Goal: Communication & Community: Answer question/provide support

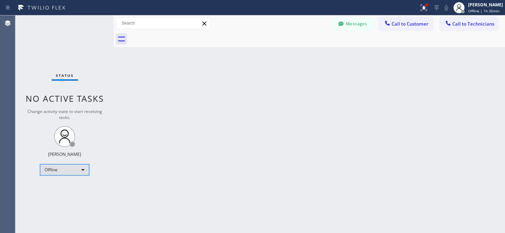
click at [67, 170] on div "Offline" at bounding box center [64, 169] width 49 height 11
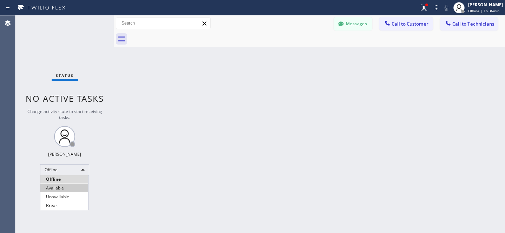
click at [60, 185] on li "Available" at bounding box center [64, 188] width 48 height 8
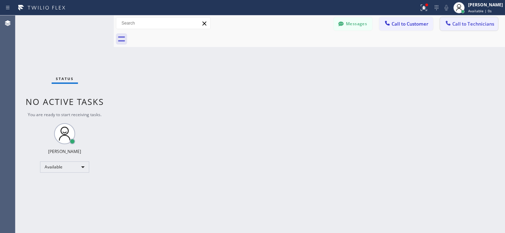
click at [455, 27] on span "Call to Technicians" at bounding box center [473, 24] width 42 height 6
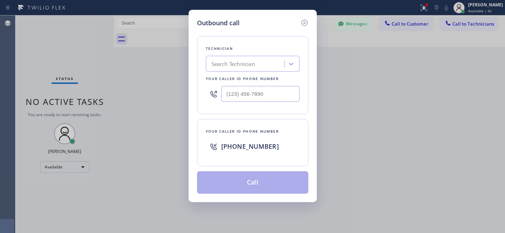
click at [234, 62] on div "Search Technician" at bounding box center [233, 64] width 44 height 8
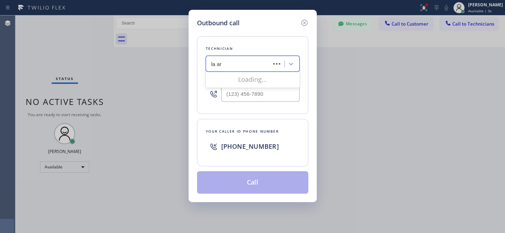
type input "la art"
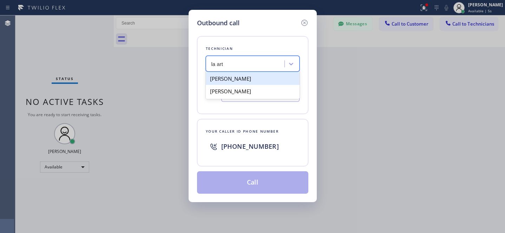
click at [216, 75] on div "[PERSON_NAME]" at bounding box center [253, 78] width 94 height 13
type input "[PHONE_NUMBER]"
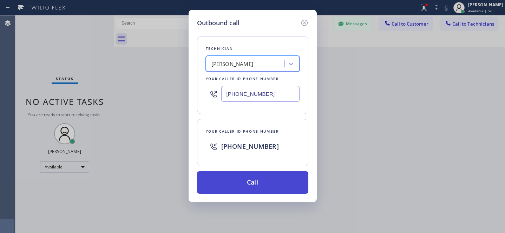
click at [263, 183] on button "Call" at bounding box center [252, 182] width 111 height 22
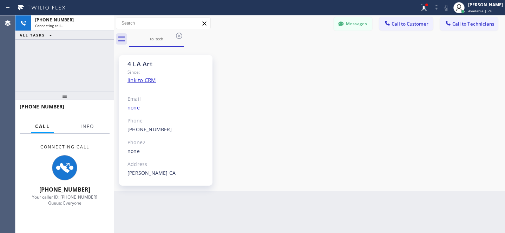
scroll to position [51, 0]
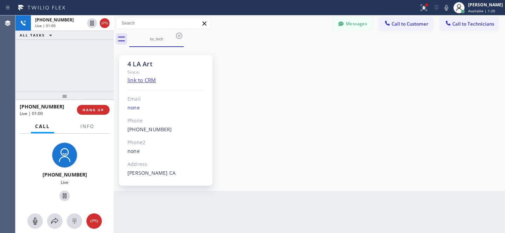
click at [320, 125] on div "4 LA Art Since: link to CRM Email none Phone [PHONE_NUMBER] Outbound call Techn…" at bounding box center [310, 119] width 388 height 140
click at [294, 107] on div "4 LA Art Since: link to CRM Email none Phone [PHONE_NUMBER] Outbound call Techn…" at bounding box center [310, 119] width 388 height 140
click at [287, 139] on div "4 LA Art Since: link to CRM Email none Phone [PHONE_NUMBER] Outbound call Techn…" at bounding box center [310, 119] width 388 height 140
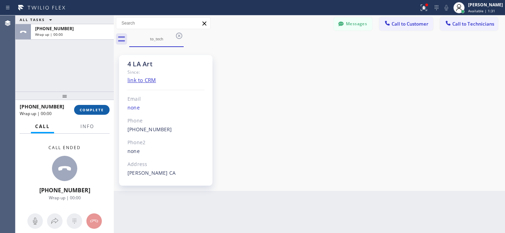
click at [93, 111] on span "COMPLETE" at bounding box center [92, 109] width 24 height 5
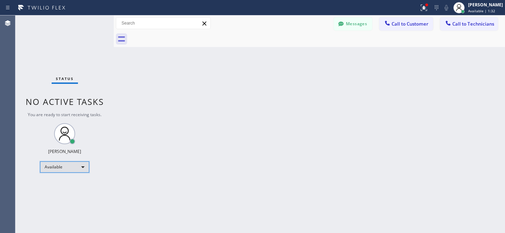
click at [69, 171] on div "Available" at bounding box center [64, 167] width 49 height 11
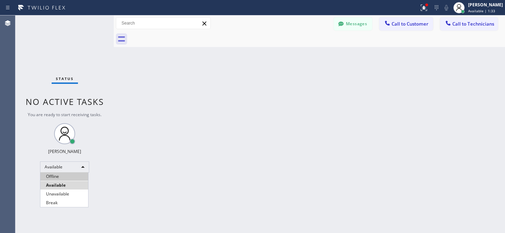
click at [53, 176] on li "Offline" at bounding box center [64, 176] width 48 height 8
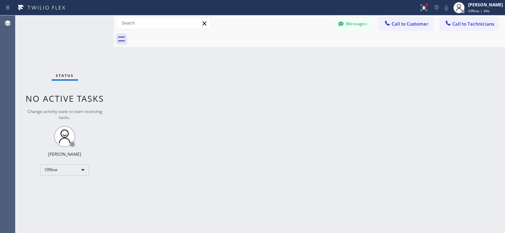
click at [360, 31] on div at bounding box center [317, 39] width 376 height 16
click at [356, 27] on button "Messages" at bounding box center [353, 23] width 39 height 13
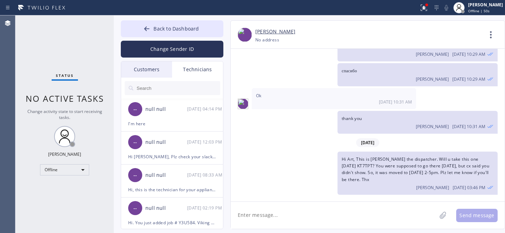
click at [149, 73] on div "Customers" at bounding box center [146, 69] width 51 height 16
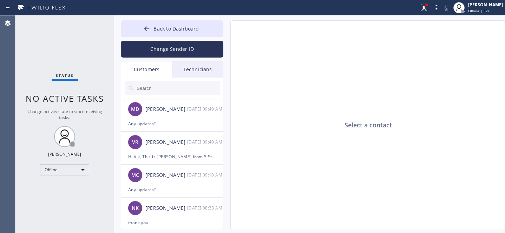
click at [153, 84] on input "text" at bounding box center [178, 88] width 84 height 14
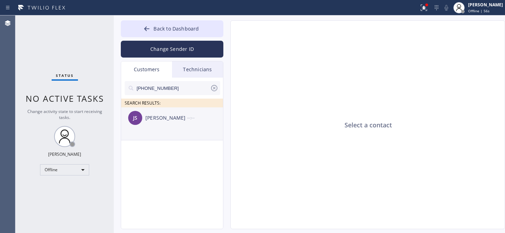
click at [160, 114] on div "[PERSON_NAME]" at bounding box center [166, 118] width 42 height 8
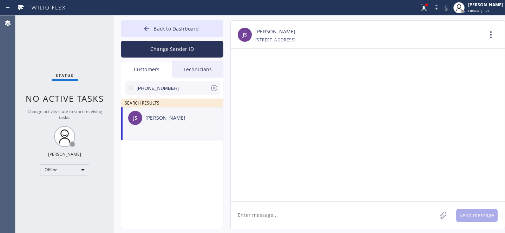
click at [361, 213] on textarea at bounding box center [334, 215] width 206 height 27
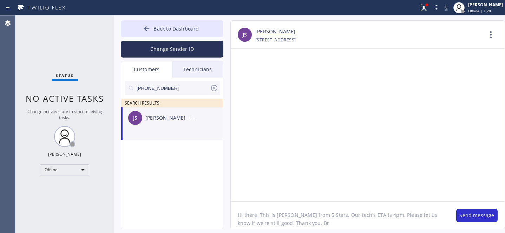
type textarea "Hi there, This is [PERSON_NAME] from 5 Stars. Our tech's ETA is 4pm. Please let…"
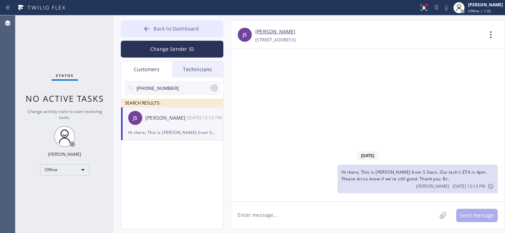
click at [152, 24] on button "Back to Dashboard" at bounding box center [172, 28] width 103 height 17
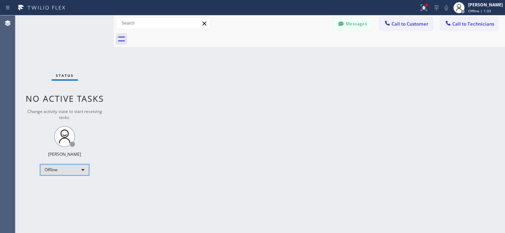
click at [62, 168] on div "Offline" at bounding box center [64, 169] width 49 height 11
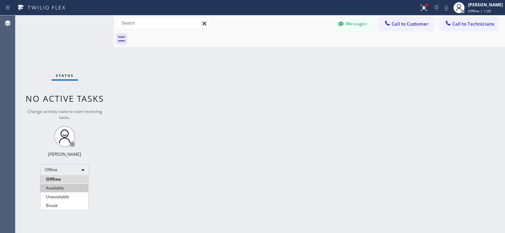
click at [64, 185] on li "Available" at bounding box center [64, 188] width 48 height 8
click at [355, 27] on button "Messages" at bounding box center [353, 23] width 39 height 13
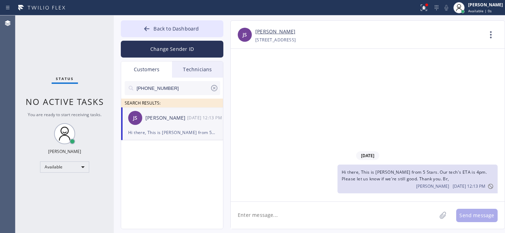
click at [216, 87] on icon at bounding box center [214, 88] width 8 height 8
click at [268, 31] on link "[PERSON_NAME]" at bounding box center [275, 32] width 40 height 8
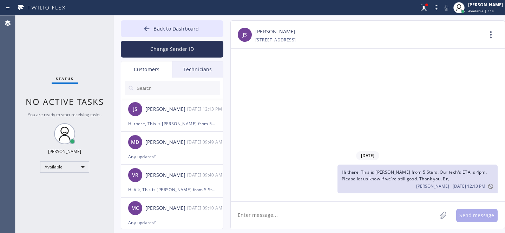
click at [149, 24] on button "Back to Dashboard" at bounding box center [172, 28] width 103 height 17
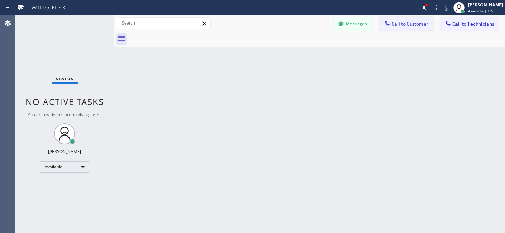
click at [401, 21] on span "Call to Customer" at bounding box center [410, 24] width 37 height 6
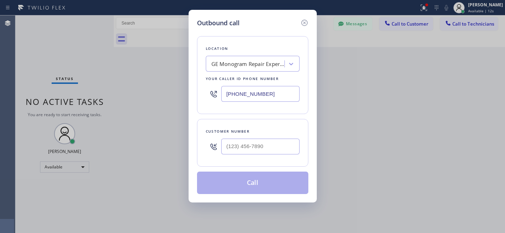
click at [256, 58] on div "GE Monogram Repair Expert La Habra" at bounding box center [246, 64] width 77 height 12
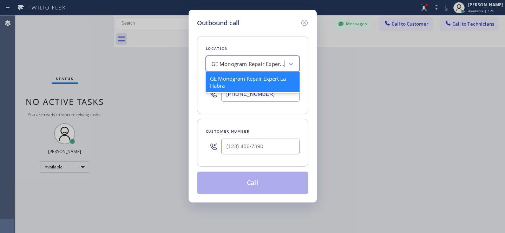
paste input "Bestway Appliance Repair Queens"
type input "Bestway Appliance Repair Queens"
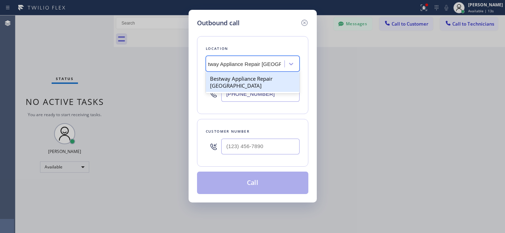
click at [244, 79] on div "Bestway Appliance Repair Queens" at bounding box center [253, 82] width 94 height 20
type input "(917) 540-0256"
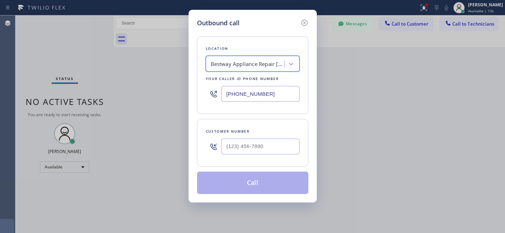
scroll to position [0, 1]
drag, startPoint x: 259, startPoint y: 144, endPoint x: 274, endPoint y: 145, distance: 14.1
click at [259, 144] on input "(___) ___-____" at bounding box center [260, 147] width 78 height 16
paste input "347) 643-8779"
type input "(347) 643-8779"
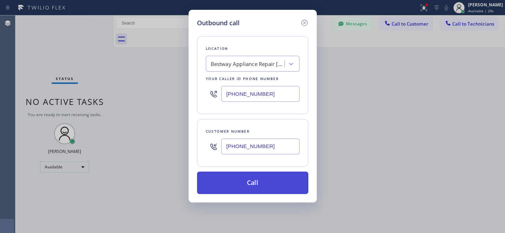
click at [269, 187] on button "Call" at bounding box center [252, 183] width 111 height 22
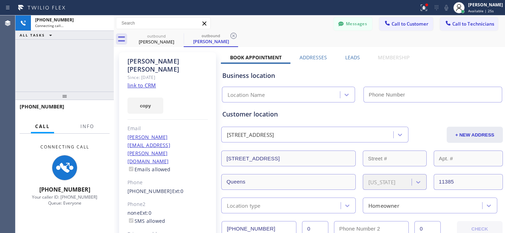
type input "(917) 540-0256"
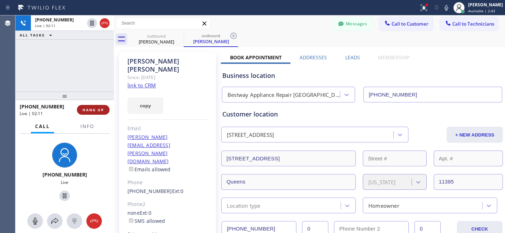
click at [94, 111] on span "HANG UP" at bounding box center [93, 109] width 21 height 5
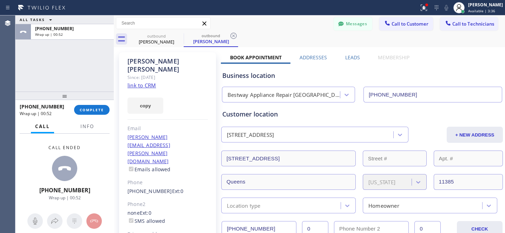
drag, startPoint x: 234, startPoint y: 38, endPoint x: 191, endPoint y: 40, distance: 43.3
click at [234, 37] on icon at bounding box center [233, 36] width 8 height 8
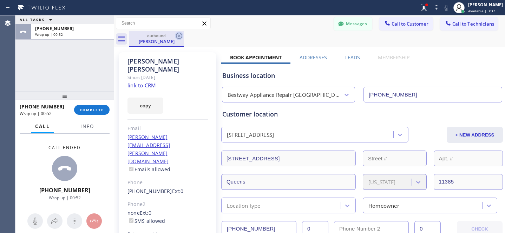
click at [177, 35] on icon at bounding box center [179, 36] width 8 height 8
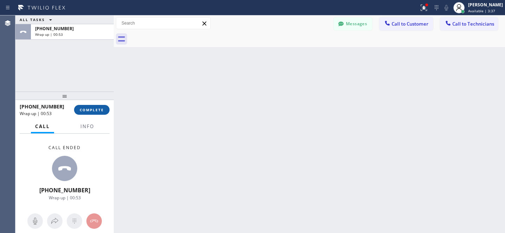
click at [96, 107] on button "COMPLETE" at bounding box center [91, 110] width 35 height 10
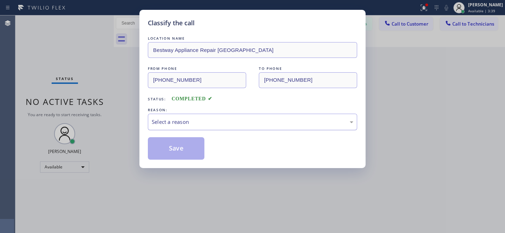
click at [181, 124] on div "Select a reason" at bounding box center [253, 122] width 202 height 8
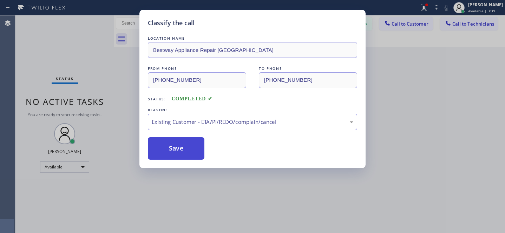
click at [182, 153] on button "Save" at bounding box center [176, 148] width 57 height 22
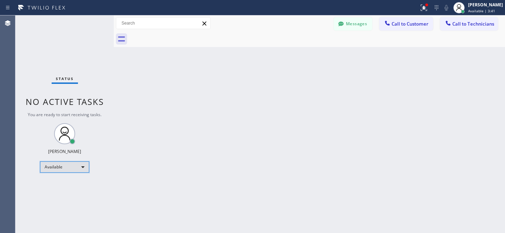
click at [61, 169] on div "Available" at bounding box center [64, 167] width 49 height 11
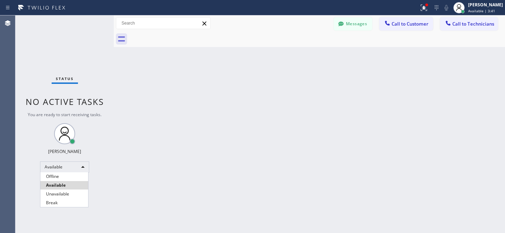
drag, startPoint x: 62, startPoint y: 175, endPoint x: 74, endPoint y: 158, distance: 21.4
click at [62, 175] on li "Offline" at bounding box center [64, 176] width 48 height 8
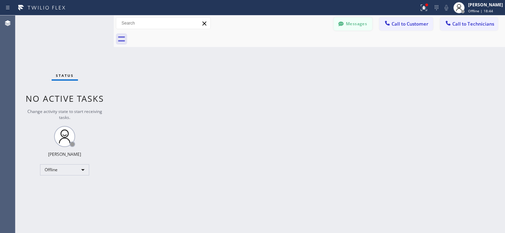
click at [357, 26] on button "Messages" at bounding box center [353, 23] width 39 height 13
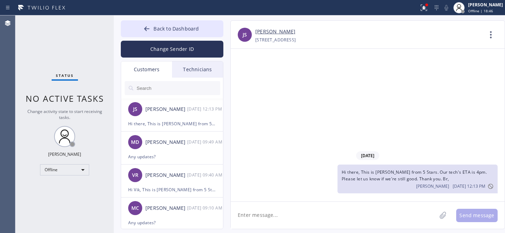
drag, startPoint x: 164, startPoint y: 92, endPoint x: 206, endPoint y: 98, distance: 43.0
click at [164, 92] on input "text" at bounding box center [178, 88] width 84 height 14
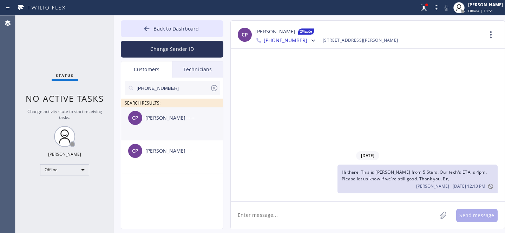
drag, startPoint x: 144, startPoint y: 117, endPoint x: 151, endPoint y: 117, distance: 7.0
click at [144, 117] on div "CP Clark Parker --:--" at bounding box center [172, 117] width 103 height 21
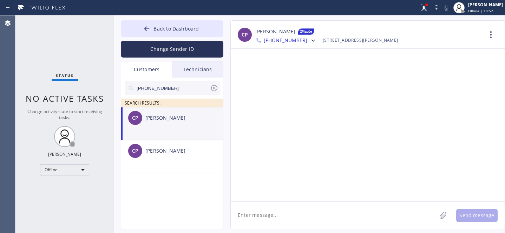
drag, startPoint x: 297, startPoint y: 211, endPoint x: 303, endPoint y: 207, distance: 7.3
click at [297, 211] on textarea at bounding box center [334, 215] width 206 height 27
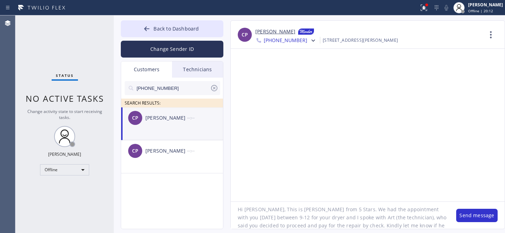
scroll to position [14, 0]
paste textarea "7700 Kester ave, Van Nuys, 91405"
click at [393, 213] on textarea "Hi Clark, This is Daniel from 5 Stars. We had the appointment with you today be…" at bounding box center [340, 215] width 218 height 27
click at [369, 213] on textarea "Hi Clark, This is Daniel from 5 Stars. We had the appointment with you today be…" at bounding box center [340, 215] width 218 height 27
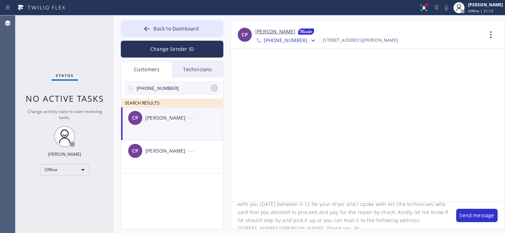
scroll to position [20, 0]
click at [287, 220] on textarea "Hi Clark, This is Daniel from 5 Stars. We had the appointment with you today be…" at bounding box center [340, 215] width 218 height 27
click at [304, 222] on textarea "Hi [PERSON_NAME], This is [PERSON_NAME] from 5 Stars. We had the appointment wi…" at bounding box center [340, 215] width 218 height 27
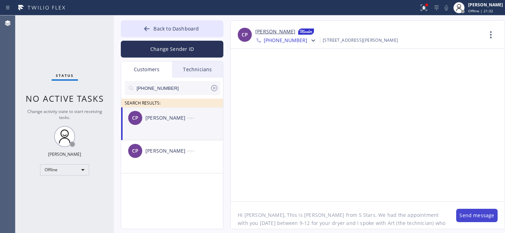
type textarea "Hi [PERSON_NAME], This is [PERSON_NAME] from 5 Stars. We had the appointment wi…"
click at [467, 216] on button "Send message" at bounding box center [476, 215] width 41 height 13
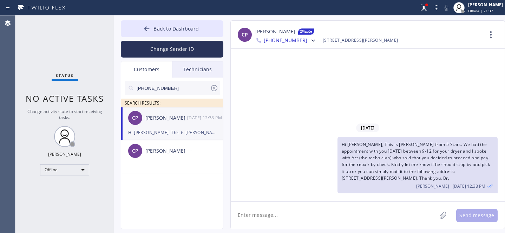
click at [215, 87] on icon at bounding box center [214, 88] width 8 height 8
click at [184, 32] on button "Back to Dashboard" at bounding box center [172, 28] width 103 height 17
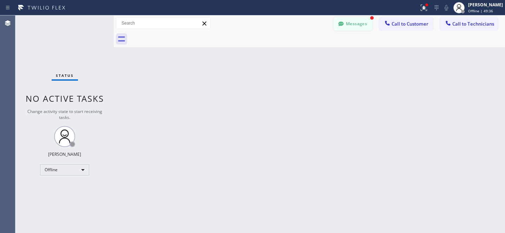
click at [353, 20] on button "Messages" at bounding box center [353, 23] width 39 height 13
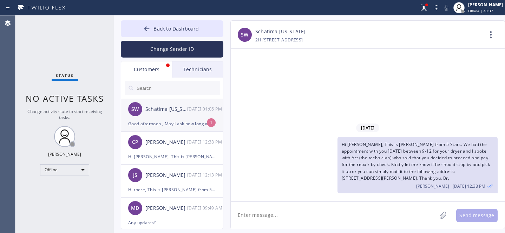
click at [163, 114] on div "SW Schatima Washington 08/15 01:06 PM" at bounding box center [172, 109] width 103 height 21
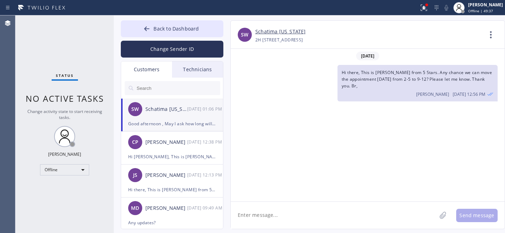
scroll to position [1675, 0]
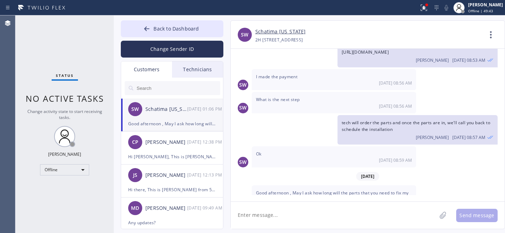
click at [279, 33] on link "Schatima [US_STATE]" at bounding box center [280, 32] width 51 height 8
drag, startPoint x: 302, startPoint y: 208, endPoint x: 311, endPoint y: 205, distance: 9.7
click at [303, 209] on textarea at bounding box center [334, 215] width 206 height 27
type textarea "р"
type textarea "Р"
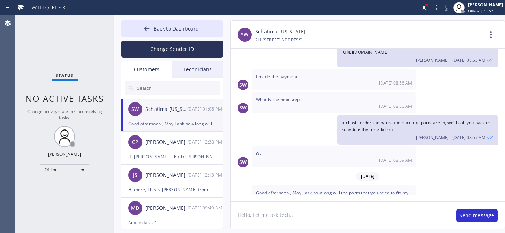
type textarea "Hello, Let me ask tech..."
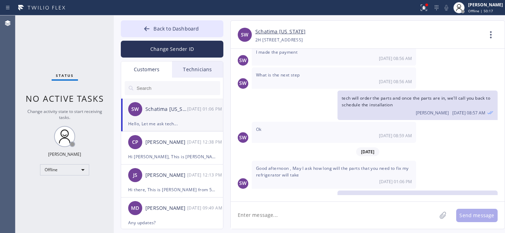
click at [161, 34] on button "Back to Dashboard" at bounding box center [172, 28] width 103 height 17
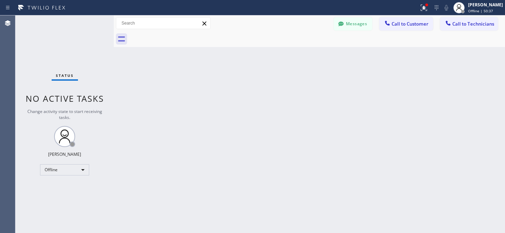
click at [355, 31] on div "Messages Call to Customer Call to Technicians Outbound call Location Bestway Ap…" at bounding box center [309, 23] width 391 height 16
click at [351, 21] on button "Messages" at bounding box center [353, 23] width 39 height 13
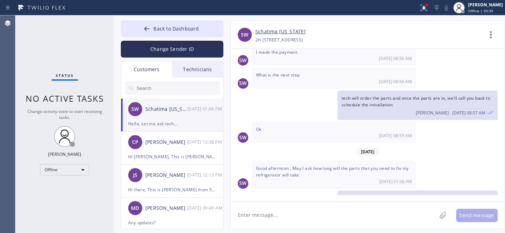
click at [159, 87] on input "text" at bounding box center [178, 88] width 84 height 14
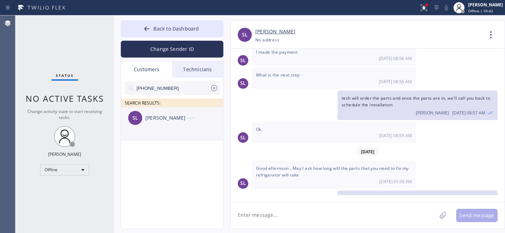
click at [156, 126] on div "SL [PERSON_NAME] --:--" at bounding box center [172, 117] width 103 height 21
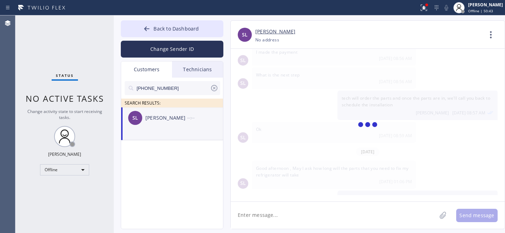
click at [308, 211] on textarea at bounding box center [334, 215] width 206 height 27
click at [169, 125] on div "SL [PERSON_NAME] --:--" at bounding box center [172, 117] width 103 height 21
click at [161, 122] on div "SL [PERSON_NAME] --:--" at bounding box center [172, 117] width 103 height 21
click at [139, 87] on input "[PHONE_NUMBER]" at bounding box center [173, 88] width 74 height 14
type input "[PHONE_NUMBER]"
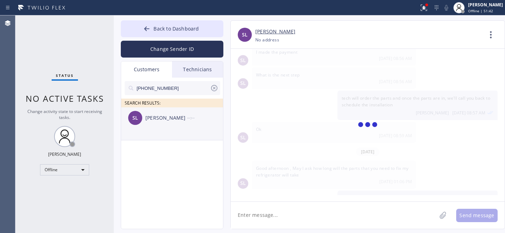
click at [179, 121] on div "[PERSON_NAME]" at bounding box center [166, 118] width 42 height 8
click at [64, 165] on div "Offline" at bounding box center [64, 169] width 49 height 11
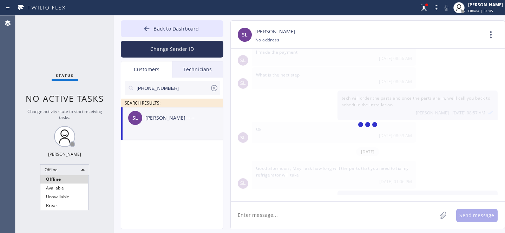
click at [53, 187] on li "Available" at bounding box center [64, 188] width 48 height 8
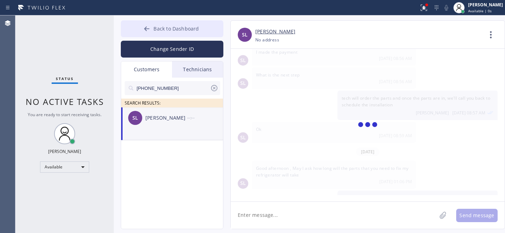
click at [151, 28] on div at bounding box center [147, 29] width 8 height 8
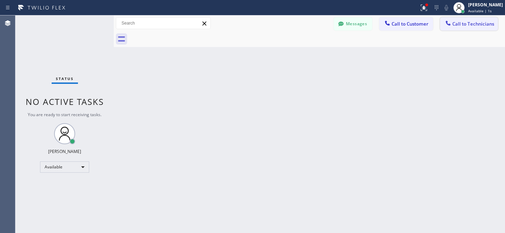
click at [453, 26] on span "Call to Technicians" at bounding box center [473, 24] width 42 height 6
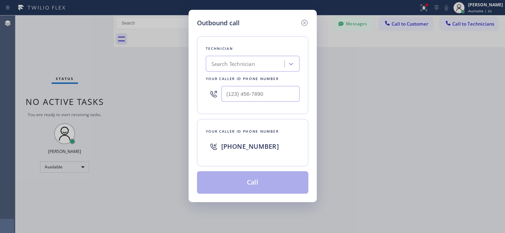
click at [305, 23] on icon at bounding box center [304, 23] width 6 height 6
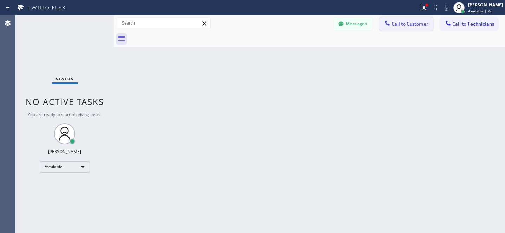
click at [394, 26] on span "Call to Customer" at bounding box center [410, 24] width 37 height 6
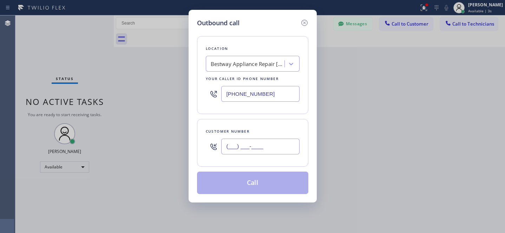
drag, startPoint x: 254, startPoint y: 150, endPoint x: 258, endPoint y: 147, distance: 5.1
click at [254, 150] on input "(___) ___-____" at bounding box center [260, 147] width 78 height 16
paste input "408) 219-0920"
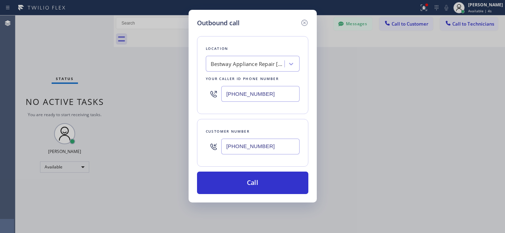
type input "[PHONE_NUMBER]"
click at [250, 65] on div "Bestway Appliance Repair Queens" at bounding box center [248, 64] width 74 height 8
paste input "Hayward Viking Stove Repair"
type input "Hayward Viking Stove Repair"
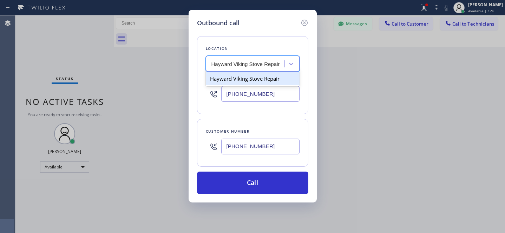
scroll to position [0, 0]
click at [236, 79] on div "Hayward Viking Stove Repair" at bounding box center [253, 78] width 94 height 13
type input "(510) 319-0237"
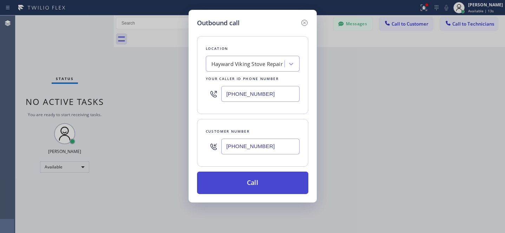
click at [269, 189] on button "Call" at bounding box center [252, 183] width 111 height 22
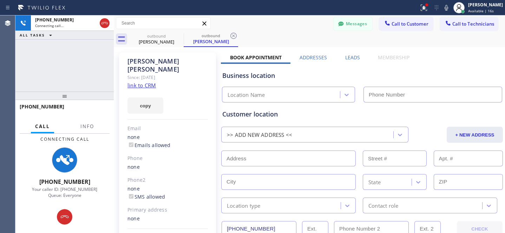
type input "(510) 319-0237"
click at [355, 19] on button "Messages" at bounding box center [353, 23] width 39 height 13
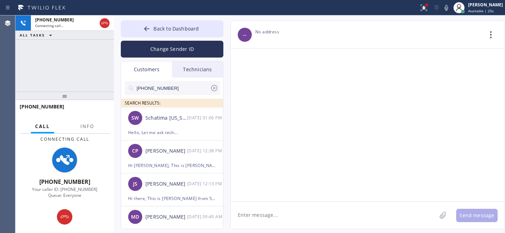
click at [176, 88] on input "[PHONE_NUMBER]" at bounding box center [173, 88] width 74 height 14
click at [173, 87] on input "[PHONE_NUMBER]" at bounding box center [173, 88] width 74 height 14
click at [140, 89] on input "[PHONE_NUMBER]" at bounding box center [173, 88] width 74 height 14
type input "[PHONE_NUMBER]"
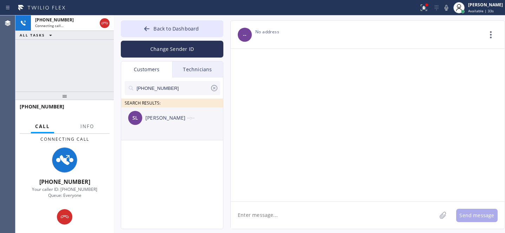
click at [178, 129] on li "SL [PERSON_NAME] --:--" at bounding box center [172, 123] width 103 height 33
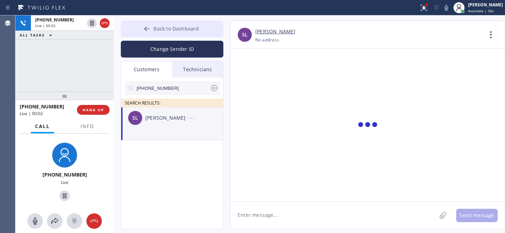
click at [152, 25] on button "Back to Dashboard" at bounding box center [172, 28] width 103 height 17
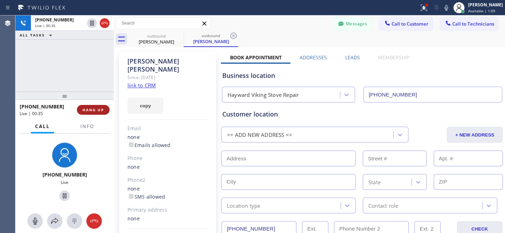
click at [96, 109] on span "HANG UP" at bounding box center [93, 109] width 21 height 5
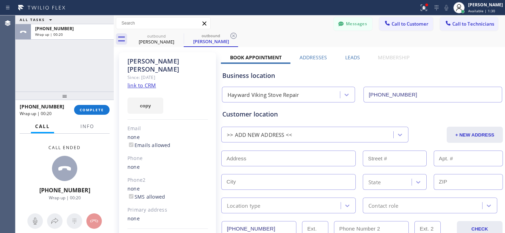
drag, startPoint x: 237, startPoint y: 37, endPoint x: 229, endPoint y: 38, distance: 8.1
click at [237, 37] on icon at bounding box center [233, 36] width 8 height 8
drag, startPoint x: 181, startPoint y: 35, endPoint x: 167, endPoint y: 40, distance: 15.0
click at [181, 35] on icon at bounding box center [179, 36] width 8 height 8
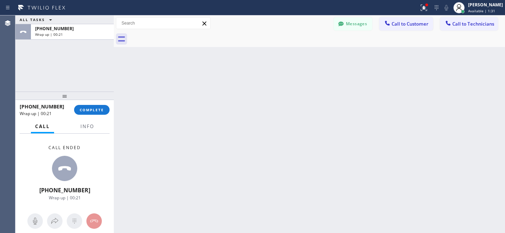
click at [103, 116] on div "+14082190920 Wrap up | 00:21 COMPLETE" at bounding box center [65, 110] width 90 height 18
click at [102, 112] on button "COMPLETE" at bounding box center [91, 110] width 35 height 10
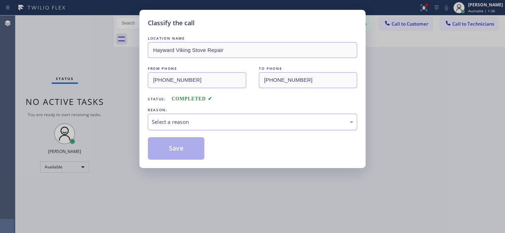
drag, startPoint x: 244, startPoint y: 121, endPoint x: 238, endPoint y: 128, distance: 8.5
click at [243, 121] on div "Select a reason" at bounding box center [253, 122] width 202 height 8
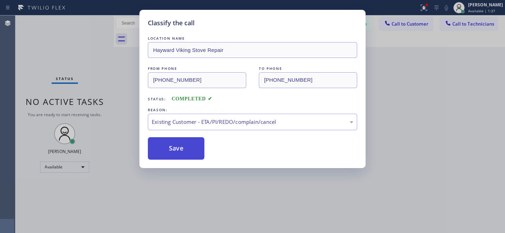
click at [185, 152] on button "Save" at bounding box center [176, 148] width 57 height 22
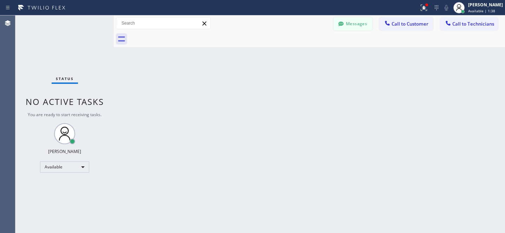
click at [351, 25] on button "Messages" at bounding box center [353, 23] width 39 height 13
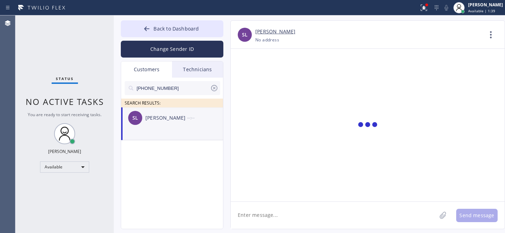
click at [215, 86] on icon at bounding box center [214, 88] width 8 height 8
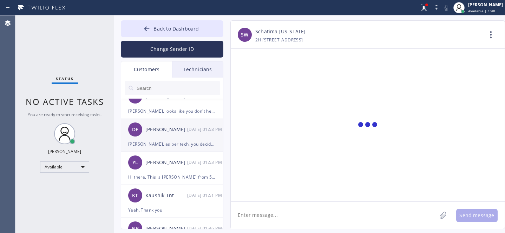
scroll to position [423, 0]
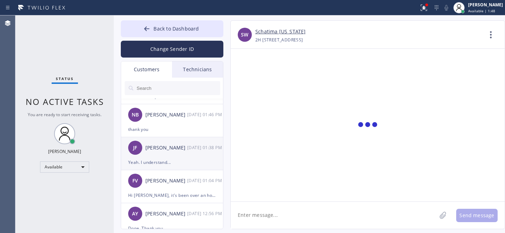
click at [165, 155] on div "JF Julie Foster 08/14 01:38 PM" at bounding box center [172, 147] width 103 height 21
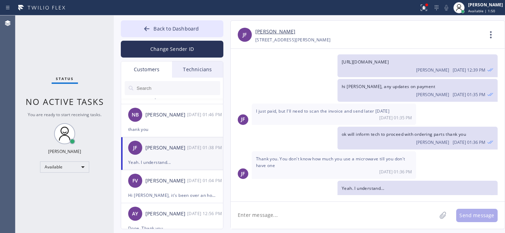
click at [321, 212] on textarea at bounding box center [334, 215] width 206 height 27
type textarea "Р"
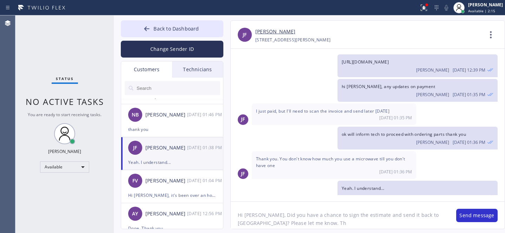
type textarea "Hi [PERSON_NAME], Did you have a chance to sign the estimate and send it back t…"
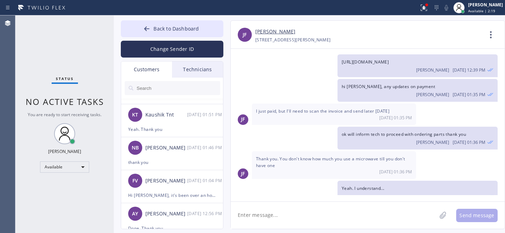
scroll to position [450, 0]
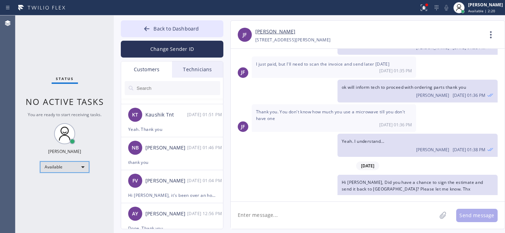
click at [52, 169] on div "Available" at bounding box center [64, 167] width 49 height 11
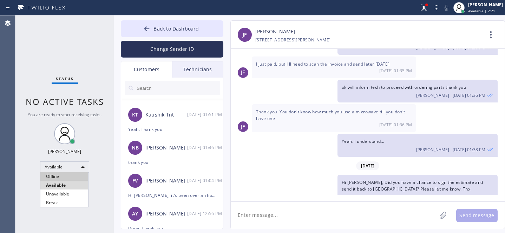
click at [70, 175] on li "Offline" at bounding box center [64, 176] width 48 height 8
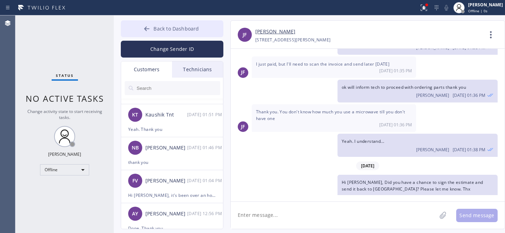
click at [156, 22] on button "Back to Dashboard" at bounding box center [172, 28] width 103 height 17
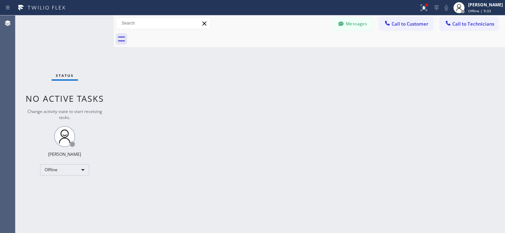
drag, startPoint x: 344, startPoint y: 26, endPoint x: 164, endPoint y: 86, distance: 190.4
click at [345, 26] on div at bounding box center [341, 24] width 8 height 8
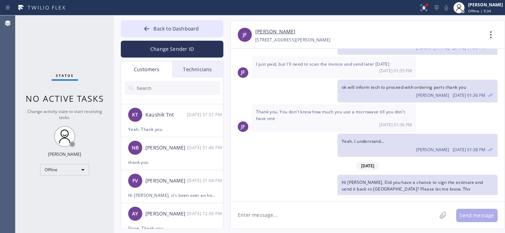
click at [162, 87] on input "text" at bounding box center [178, 88] width 84 height 14
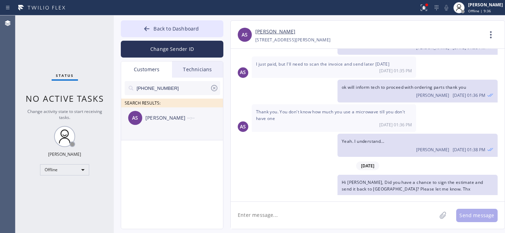
scroll to position [0, 0]
click at [158, 129] on li "AS Anthony Sharett --:--" at bounding box center [172, 123] width 103 height 33
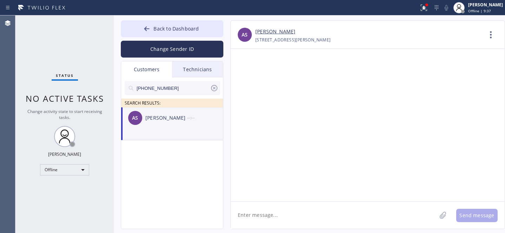
drag, startPoint x: 283, startPoint y: 217, endPoint x: 290, endPoint y: 217, distance: 6.7
click at [283, 217] on textarea at bounding box center [334, 215] width 206 height 27
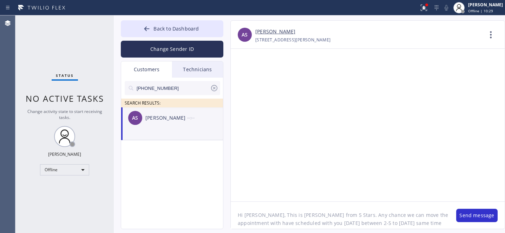
drag, startPoint x: 386, startPoint y: 222, endPoint x: 424, endPoint y: 224, distance: 38.0
click at [424, 224] on textarea "Hi Anthony, This is Daniel from 5 Stars. Any chance we can move the appointment…" at bounding box center [340, 215] width 218 height 27
type textarea "Hi [PERSON_NAME], This is [PERSON_NAME] from 5 Stars. Any chance we can move th…"
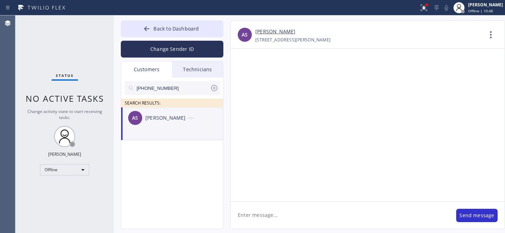
scroll to position [0, 0]
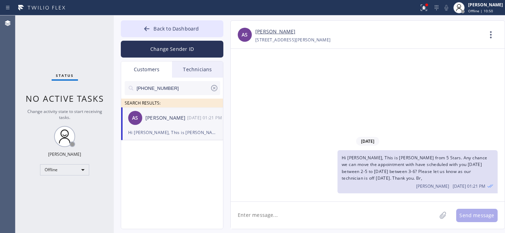
click at [215, 89] on icon at bounding box center [214, 88] width 6 height 6
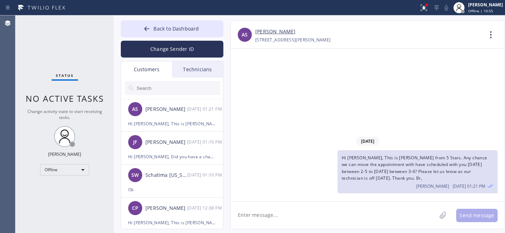
click at [274, 214] on textarea at bounding box center [334, 215] width 206 height 27
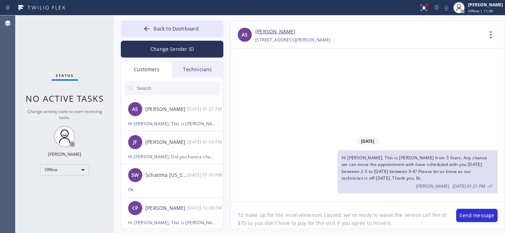
type textarea "To make up for the inconveniences caused, we're ready to waive the service call…"
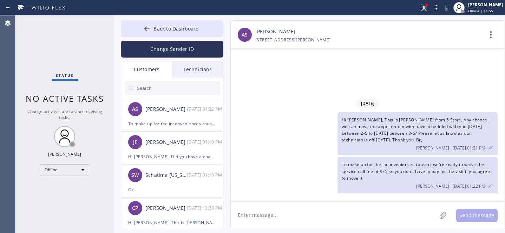
drag, startPoint x: 150, startPoint y: 25, endPoint x: 236, endPoint y: 2, distance: 89.0
click at [151, 25] on button "Back to Dashboard" at bounding box center [172, 28] width 103 height 17
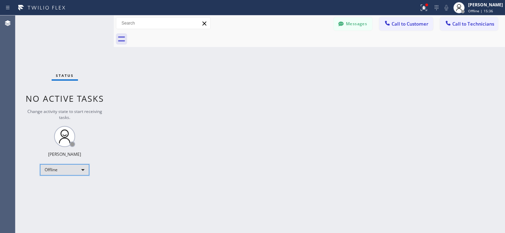
click at [65, 167] on div "Offline" at bounding box center [64, 169] width 49 height 11
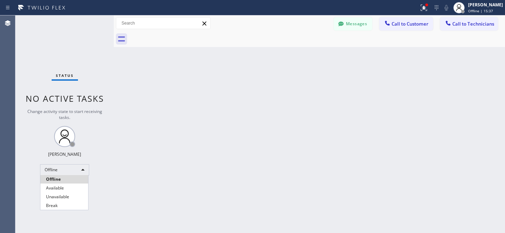
click at [53, 184] on li "Available" at bounding box center [64, 188] width 48 height 8
drag, startPoint x: 411, startPoint y: 22, endPoint x: 400, endPoint y: 23, distance: 11.3
click at [411, 22] on span "Call to Customer" at bounding box center [410, 24] width 37 height 6
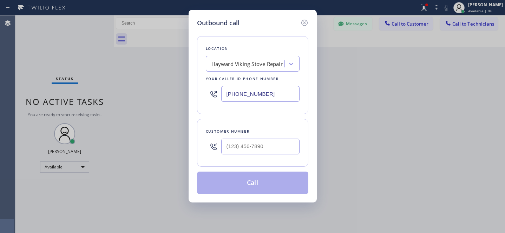
click at [237, 65] on div "Hayward Viking Stove Repair" at bounding box center [246, 64] width 71 height 8
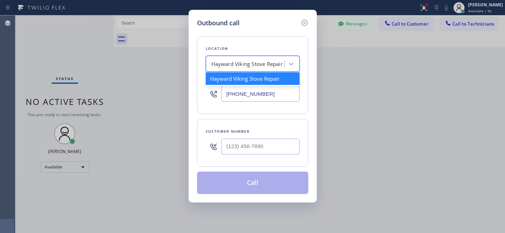
paste input "Bestway Appliance Repair"
type input "Bestway Appliance Repair"
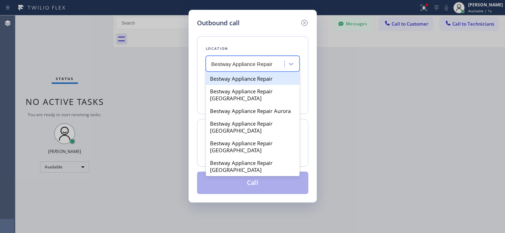
click at [236, 80] on div "Bestway Appliance Repair" at bounding box center [253, 78] width 94 height 13
type input "(844) 901-1623"
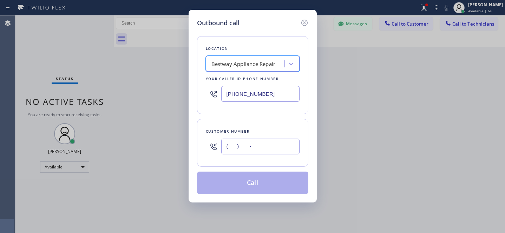
click at [275, 154] on input "(___) ___-____" at bounding box center [260, 147] width 78 height 16
paste input "614) 477-2751"
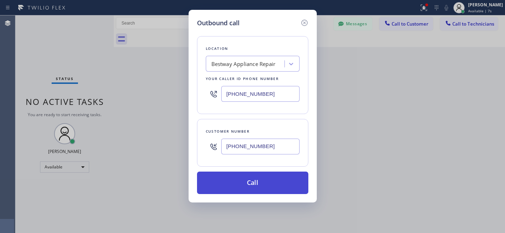
type input "[PHONE_NUMBER]"
click at [271, 186] on button "Call" at bounding box center [252, 183] width 111 height 22
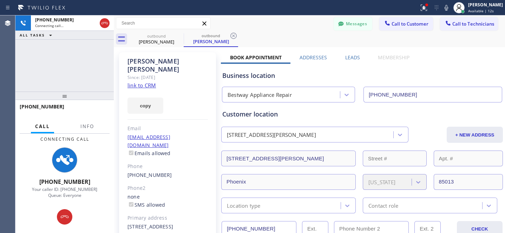
type input "(844) 901-1623"
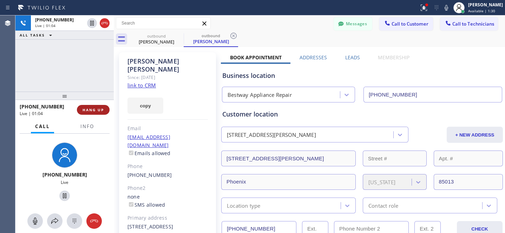
click at [92, 112] on span "HANG UP" at bounding box center [93, 109] width 21 height 5
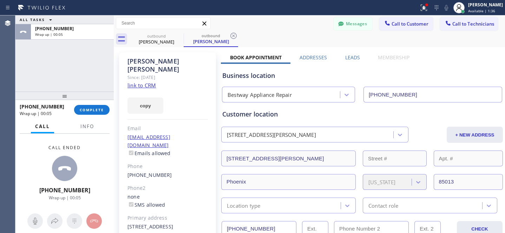
click at [95, 115] on div "+16144772751 Wrap up | 00:05 COMPLETE" at bounding box center [65, 110] width 90 height 18
click at [98, 111] on span "COMPLETE" at bounding box center [92, 109] width 24 height 5
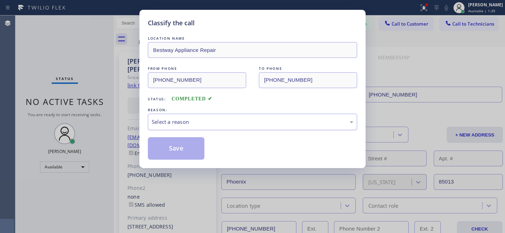
click at [200, 126] on div "Select a reason" at bounding box center [253, 122] width 202 height 8
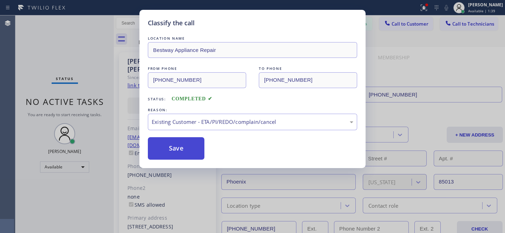
click at [198, 150] on button "Save" at bounding box center [176, 148] width 57 height 22
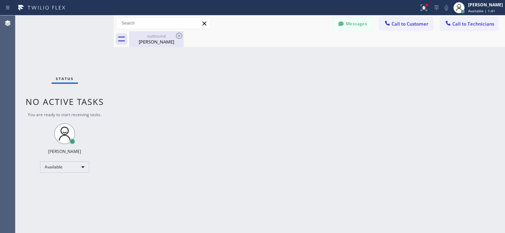
drag, startPoint x: 147, startPoint y: 36, endPoint x: 175, endPoint y: 35, distance: 27.4
click at [147, 36] on div "outbound" at bounding box center [156, 35] width 53 height 5
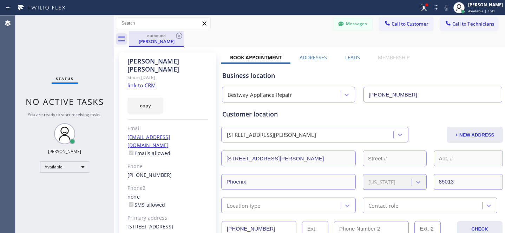
click at [183, 37] on div "outbound Anthony Sharett" at bounding box center [156, 39] width 54 height 16
click at [181, 38] on icon at bounding box center [179, 36] width 8 height 8
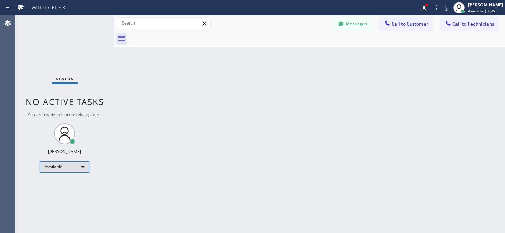
click at [65, 168] on div "Available" at bounding box center [64, 167] width 49 height 11
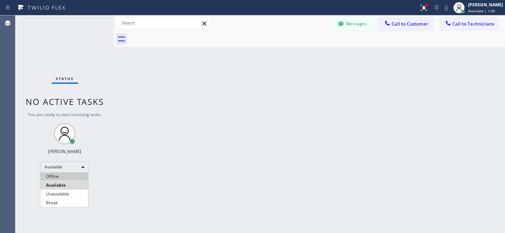
click at [61, 175] on li "Offline" at bounding box center [64, 176] width 48 height 8
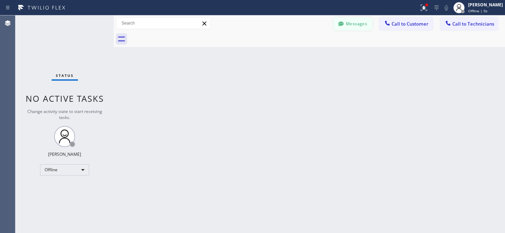
click at [340, 26] on icon at bounding box center [340, 23] width 7 height 7
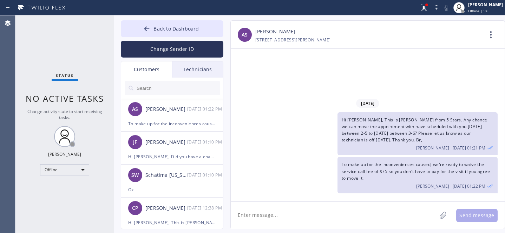
click at [347, 211] on textarea at bounding box center [334, 215] width 206 height 27
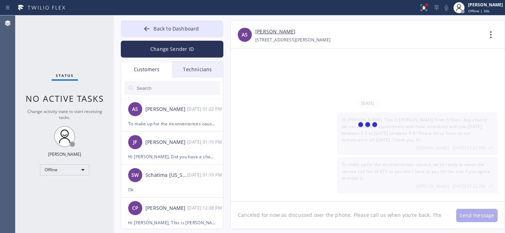
type textarea "Canceled for now as discussed over the phone. Please call us when you're back. …"
click at [152, 34] on button "Back to Dashboard" at bounding box center [172, 28] width 103 height 17
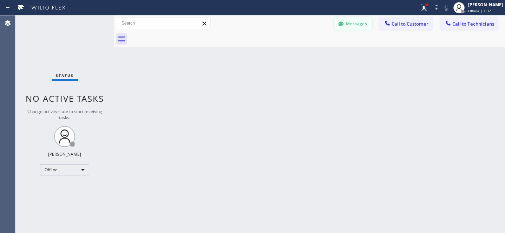
click at [350, 28] on button "Messages" at bounding box center [353, 23] width 39 height 13
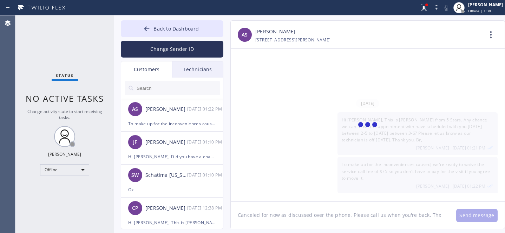
click at [308, 209] on textarea "Canceled for now as discussed over the phone. Please call us when you're back. …" at bounding box center [340, 215] width 218 height 27
click at [145, 28] on icon at bounding box center [146, 28] width 5 height 5
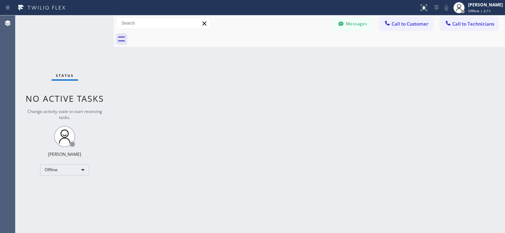
drag, startPoint x: 350, startPoint y: 23, endPoint x: 311, endPoint y: 44, distance: 45.1
click at [350, 23] on button "Messages" at bounding box center [353, 23] width 39 height 13
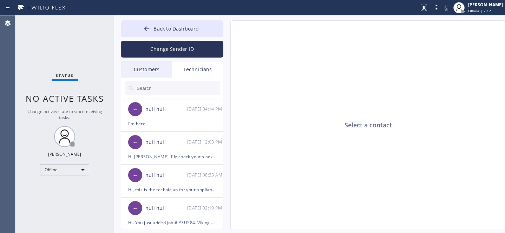
click at [145, 73] on div "Customers" at bounding box center [146, 69] width 51 height 16
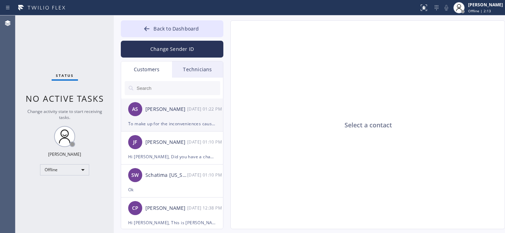
click at [174, 118] on div "AS [PERSON_NAME] [DATE] 01:22 PM" at bounding box center [172, 109] width 103 height 21
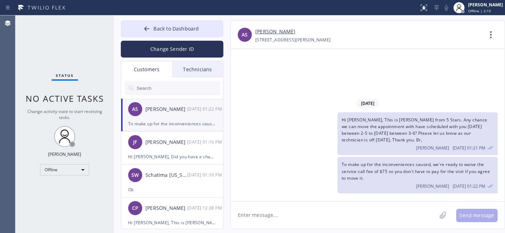
click at [270, 216] on textarea at bounding box center [334, 215] width 206 height 27
paste textarea "Canceled for now as discussed over the phone. Please call us when you're back. …"
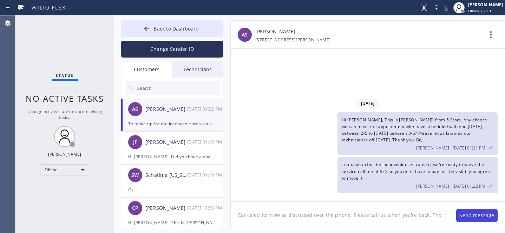
type textarea "Canceled for now as discussed over the phone. Please call us when you're back. …"
click at [468, 214] on button "Send message" at bounding box center [476, 215] width 41 height 13
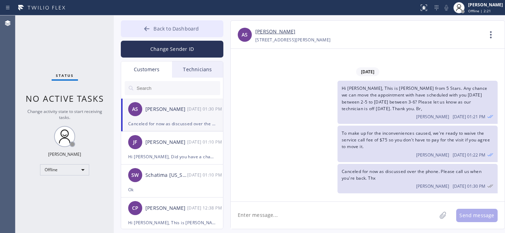
click at [170, 31] on span "Back to Dashboard" at bounding box center [175, 28] width 45 height 7
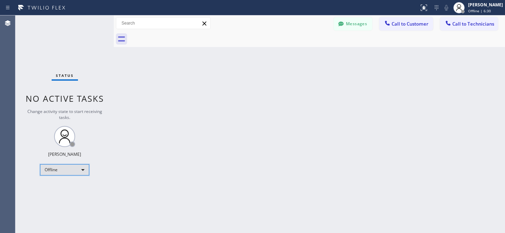
click at [56, 173] on div "Offline" at bounding box center [64, 169] width 49 height 11
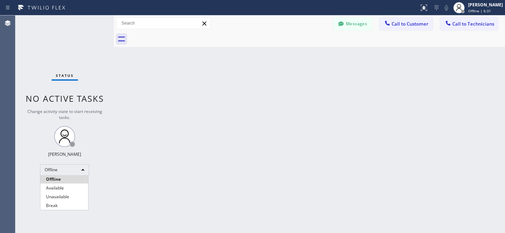
drag, startPoint x: 61, startPoint y: 188, endPoint x: 96, endPoint y: 162, distance: 43.3
click at [61, 188] on li "Available" at bounding box center [64, 188] width 48 height 8
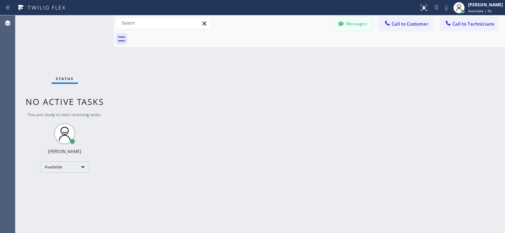
click at [353, 22] on button "Messages" at bounding box center [353, 23] width 39 height 13
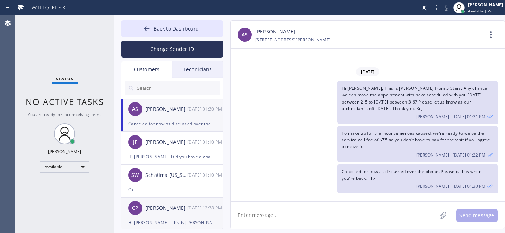
click at [165, 203] on div "[PERSON_NAME] [DATE] 12:38 PM" at bounding box center [172, 208] width 103 height 21
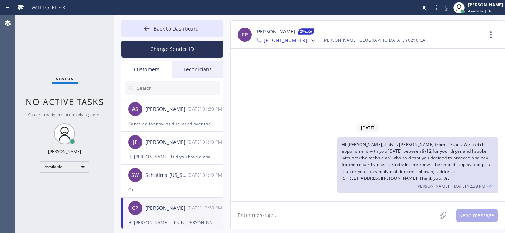
click at [272, 31] on link "[PERSON_NAME]" at bounding box center [275, 32] width 40 height 8
click at [151, 20] on button "Back to Dashboard" at bounding box center [172, 28] width 103 height 17
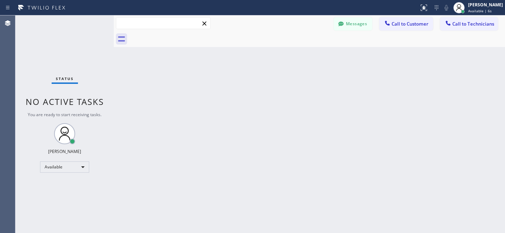
click at [147, 28] on input "text" at bounding box center [163, 23] width 94 height 11
click at [401, 25] on span "Call to Customer" at bounding box center [410, 24] width 37 height 6
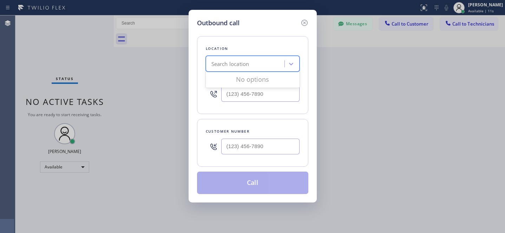
click at [246, 69] on div "Search location" at bounding box center [246, 64] width 77 height 12
paste input "5 Star Appliance Repair"
type input "5 Star Appliance Repair"
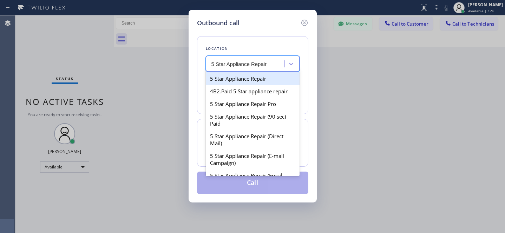
click at [239, 81] on div "5 Star Appliance Repair" at bounding box center [253, 78] width 94 height 13
type input "[PHONE_NUMBER]"
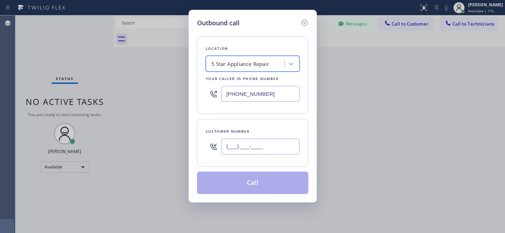
click at [271, 152] on input "(___) ___-____" at bounding box center [260, 147] width 78 height 16
paste input "310) 466-9321"
type input "[PHONE_NUMBER]"
click at [278, 186] on button "Call" at bounding box center [252, 183] width 111 height 22
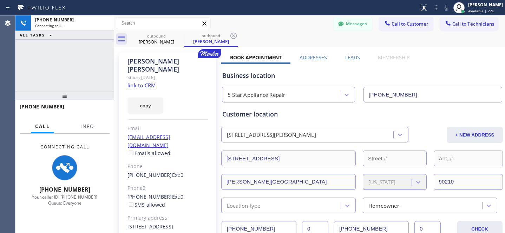
type input "[PHONE_NUMBER]"
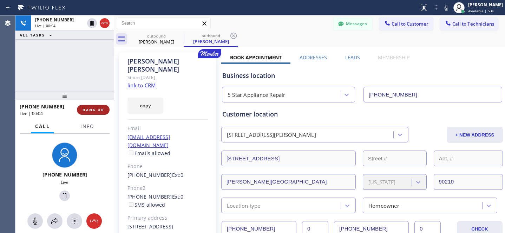
drag, startPoint x: 96, startPoint y: 111, endPoint x: 99, endPoint y: 114, distance: 5.0
click at [96, 111] on span "HANG UP" at bounding box center [93, 109] width 21 height 5
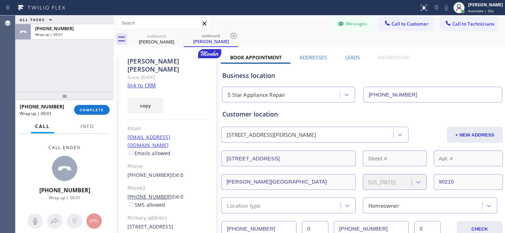
click at [147, 193] on link "[PHONE_NUMBER]" at bounding box center [149, 196] width 45 height 7
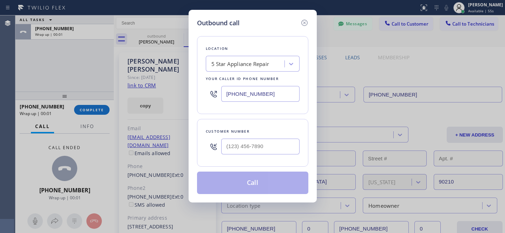
type input "[PHONE_NUMBER]"
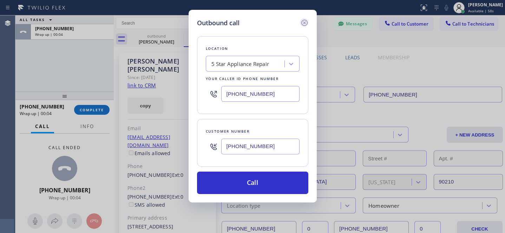
click at [304, 23] on icon at bounding box center [304, 23] width 6 height 6
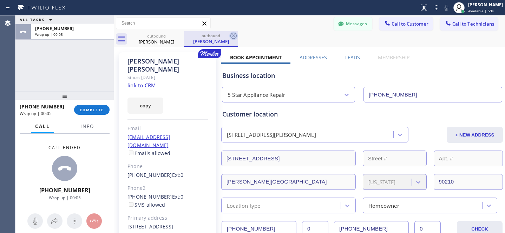
click at [231, 37] on icon at bounding box center [233, 36] width 8 height 8
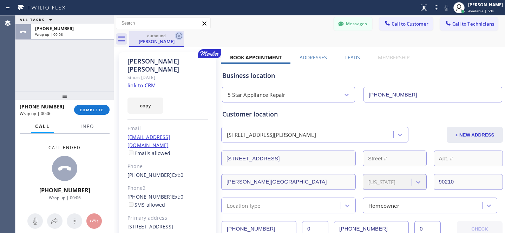
click at [179, 35] on icon at bounding box center [179, 36] width 8 height 8
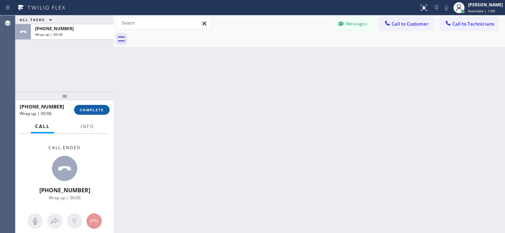
click at [104, 108] on button "COMPLETE" at bounding box center [91, 110] width 35 height 10
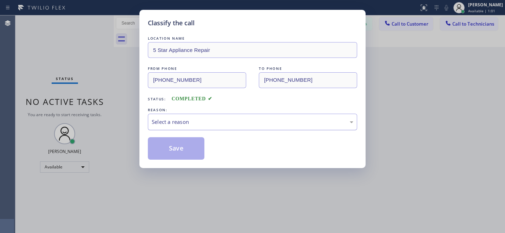
click at [234, 122] on div "Select a reason" at bounding box center [253, 122] width 202 height 8
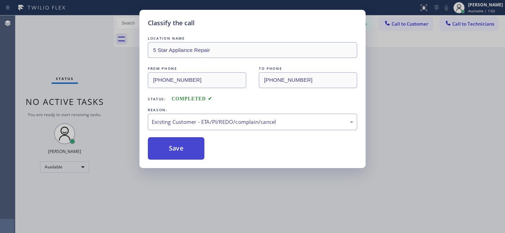
click at [189, 153] on button "Save" at bounding box center [176, 148] width 57 height 22
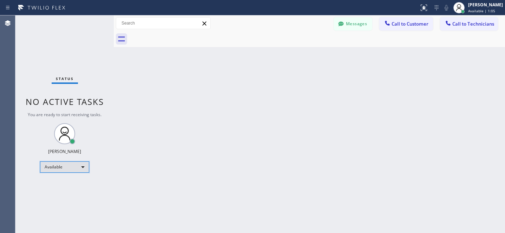
click at [68, 166] on div "Available" at bounding box center [64, 167] width 49 height 11
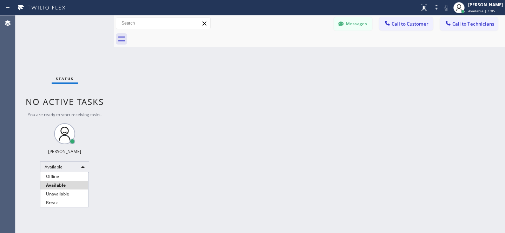
click at [65, 178] on li "Offline" at bounding box center [64, 176] width 48 height 8
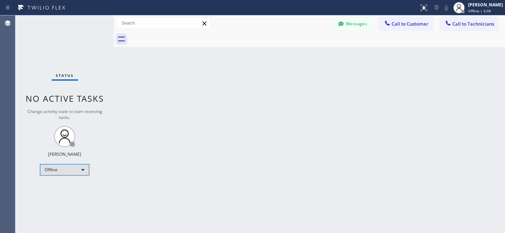
click at [67, 171] on div "Offline" at bounding box center [64, 169] width 49 height 11
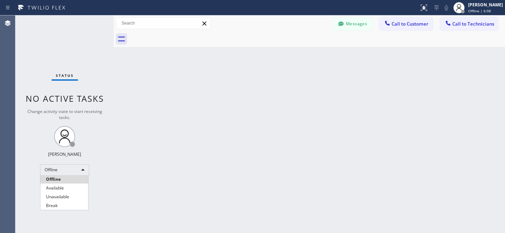
drag, startPoint x: 60, startPoint y: 185, endPoint x: 144, endPoint y: 155, distance: 89.2
click at [60, 185] on li "Available" at bounding box center [64, 188] width 48 height 8
drag, startPoint x: 464, startPoint y: 29, endPoint x: 441, endPoint y: 32, distance: 23.4
click at [464, 29] on button "Call to Technicians" at bounding box center [469, 23] width 58 height 13
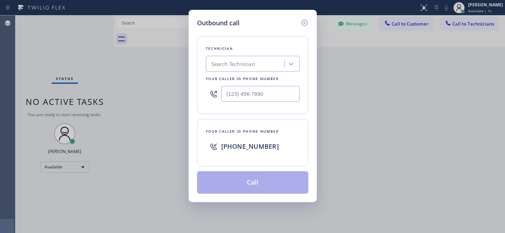
click at [223, 59] on div "Search Technician" at bounding box center [246, 64] width 77 height 12
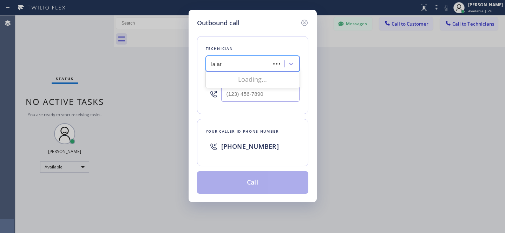
type input "la art"
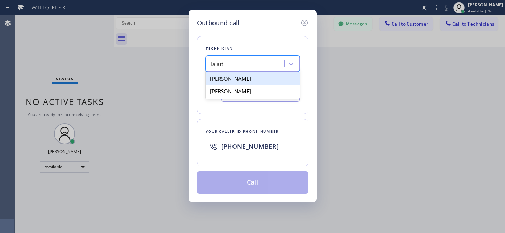
click at [222, 80] on div "[PERSON_NAME]" at bounding box center [253, 78] width 94 height 13
type input "[PHONE_NUMBER]"
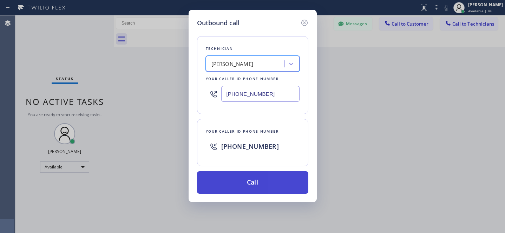
drag, startPoint x: 253, startPoint y: 180, endPoint x: 259, endPoint y: 181, distance: 6.0
click at [253, 180] on button "Call" at bounding box center [252, 182] width 111 height 22
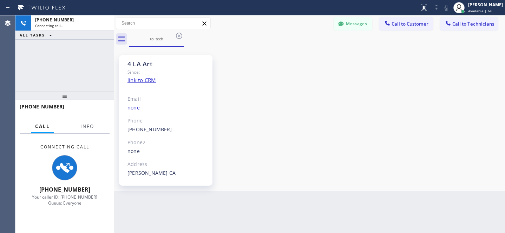
scroll to position [51, 0]
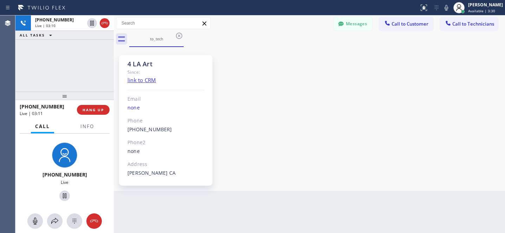
click at [237, 94] on div "4 LA Art Since: link to CRM Email none Phone [PHONE_NUMBER] Outbound call Techn…" at bounding box center [310, 119] width 388 height 140
click at [96, 111] on span "HANG UP" at bounding box center [93, 109] width 21 height 5
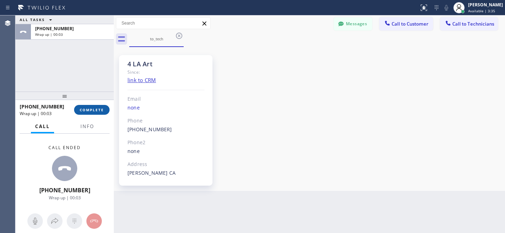
click at [100, 108] on span "COMPLETE" at bounding box center [92, 109] width 24 height 5
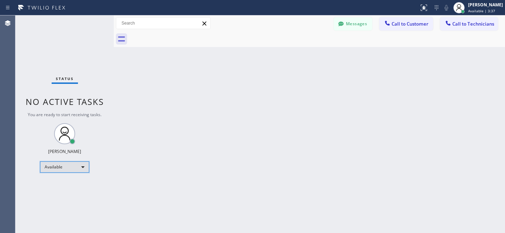
click at [64, 166] on div "Available" at bounding box center [64, 167] width 49 height 11
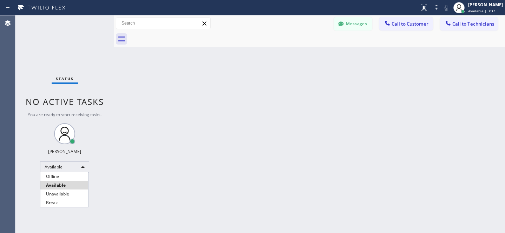
drag, startPoint x: 60, startPoint y: 176, endPoint x: 174, endPoint y: 186, distance: 114.6
click at [60, 176] on li "Offline" at bounding box center [64, 176] width 48 height 8
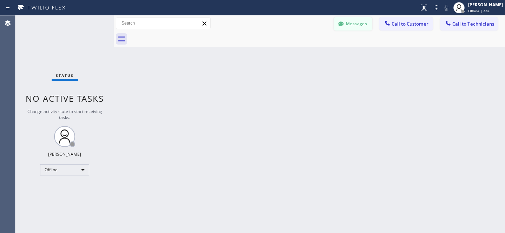
click at [351, 25] on button "Messages" at bounding box center [353, 23] width 39 height 13
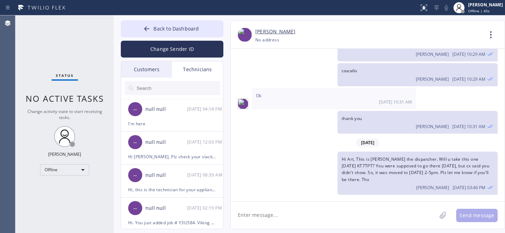
click at [136, 65] on div "Customers" at bounding box center [146, 69] width 51 height 16
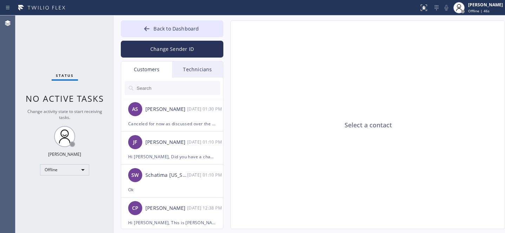
click at [157, 87] on input "text" at bounding box center [178, 88] width 84 height 14
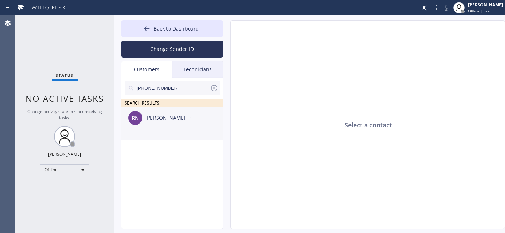
click at [155, 121] on div "[PERSON_NAME]" at bounding box center [166, 118] width 42 height 8
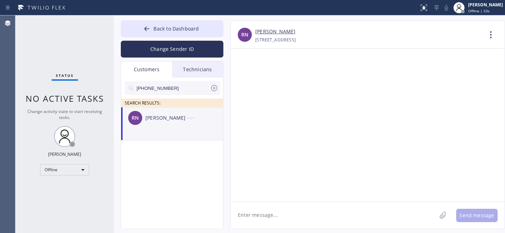
click at [301, 216] on textarea at bounding box center [334, 215] width 206 height 27
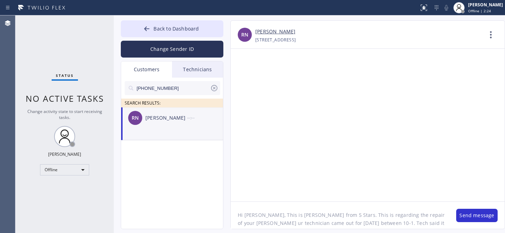
paste textarea "$425.00"
click at [290, 225] on textarea "Hi [PERSON_NAME], This is [PERSON_NAME] from 5 Stars. This is regarding the rep…" at bounding box center [340, 215] width 218 height 27
drag, startPoint x: 358, startPoint y: 224, endPoint x: 380, endPoint y: 226, distance: 22.2
click at [358, 224] on textarea "Hi [PERSON_NAME], This is [PERSON_NAME] from 5 Stars. This is regarding the rep…" at bounding box center [340, 215] width 218 height 27
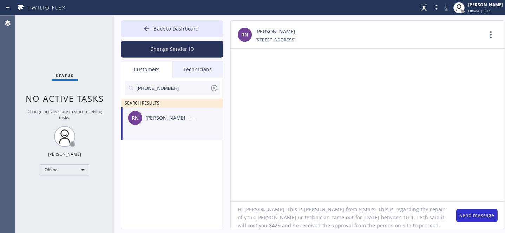
scroll to position [14, 0]
type textarea "Hi [PERSON_NAME], This is [PERSON_NAME] from 5 Stars. This is regarding the rep…"
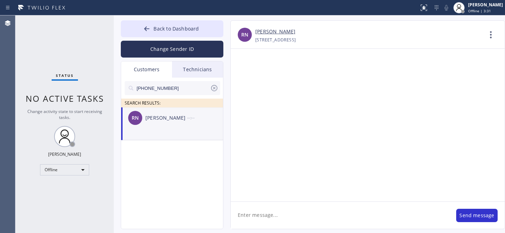
scroll to position [0, 0]
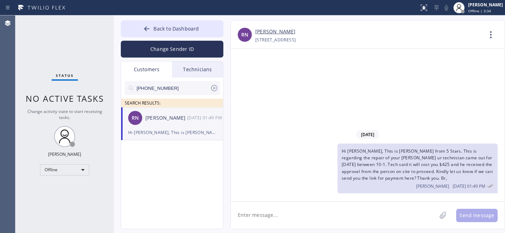
click at [219, 89] on div "[PHONE_NUMBER]" at bounding box center [173, 88] width 96 height 14
click at [212, 85] on icon at bounding box center [214, 88] width 8 height 8
drag, startPoint x: 165, startPoint y: 26, endPoint x: 277, endPoint y: 11, distance: 112.3
click at [166, 25] on span "Back to Dashboard" at bounding box center [175, 28] width 45 height 7
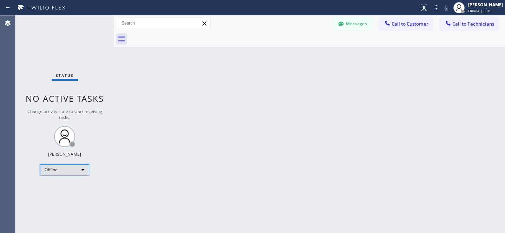
click at [76, 173] on div "Offline" at bounding box center [64, 169] width 49 height 11
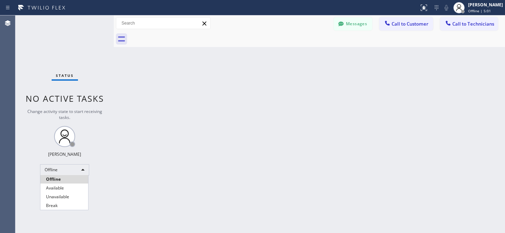
click at [55, 183] on li "Offline" at bounding box center [64, 179] width 48 height 8
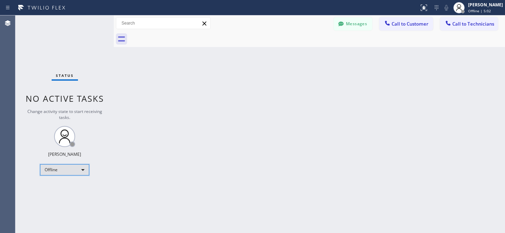
click at [59, 175] on div "Offline" at bounding box center [64, 169] width 49 height 11
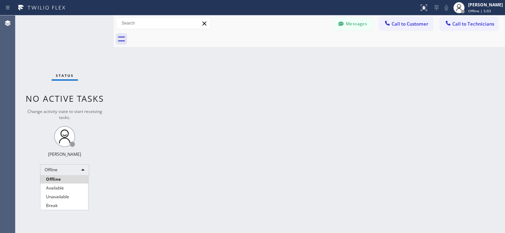
drag, startPoint x: 72, startPoint y: 194, endPoint x: 68, endPoint y: 185, distance: 9.7
click at [72, 193] on li "Unavailable" at bounding box center [64, 197] width 48 height 8
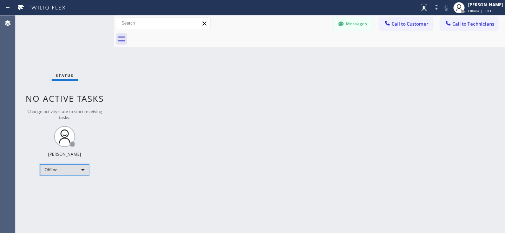
click at [61, 171] on div "Offline" at bounding box center [64, 169] width 49 height 11
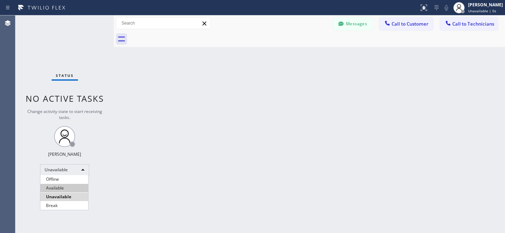
click at [63, 186] on li "Available" at bounding box center [64, 188] width 48 height 8
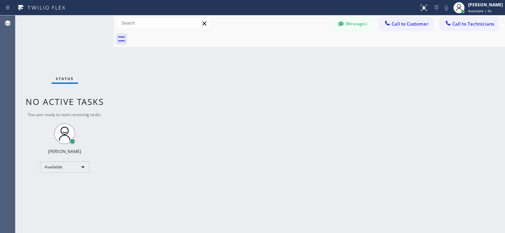
drag, startPoint x: 414, startPoint y: 21, endPoint x: 364, endPoint y: 50, distance: 57.9
click at [414, 21] on span "Call to Customer" at bounding box center [410, 24] width 37 height 6
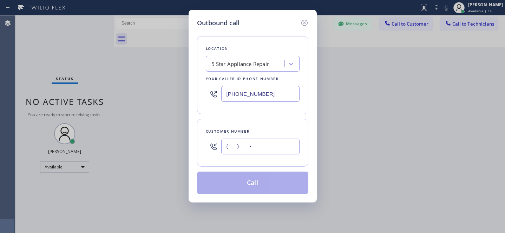
click at [268, 145] on input "(___) ___-____" at bounding box center [260, 147] width 78 height 16
paste input "213) 910-7564"
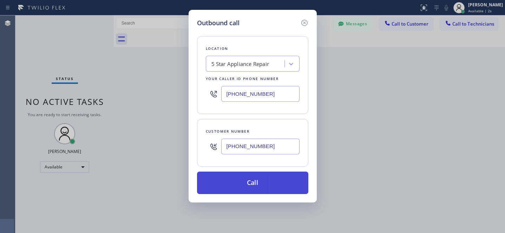
type input "[PHONE_NUMBER]"
click at [265, 182] on button "Call" at bounding box center [252, 183] width 111 height 22
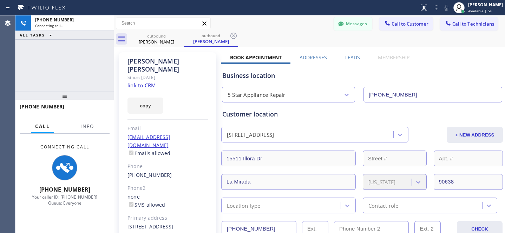
type input "[PHONE_NUMBER]"
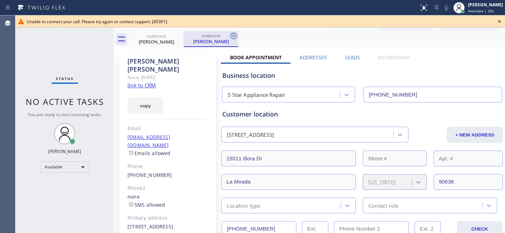
click at [233, 35] on icon at bounding box center [233, 36] width 6 height 6
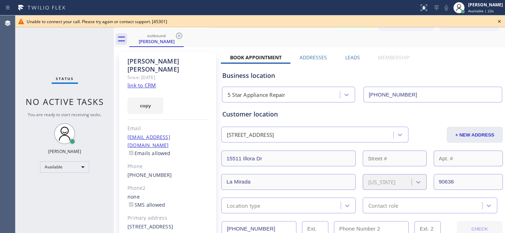
click at [500, 21] on icon at bounding box center [499, 21] width 8 height 8
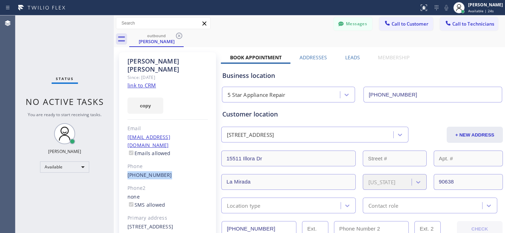
drag, startPoint x: 168, startPoint y: 157, endPoint x: 130, endPoint y: 155, distance: 38.3
click at [127, 171] on div "[PHONE_NUMBER]" at bounding box center [167, 175] width 80 height 8
copy link "[PHONE_NUMBER]"
drag, startPoint x: 347, startPoint y: 26, endPoint x: 160, endPoint y: 106, distance: 203.6
click at [347, 26] on button "Messages" at bounding box center [353, 23] width 39 height 13
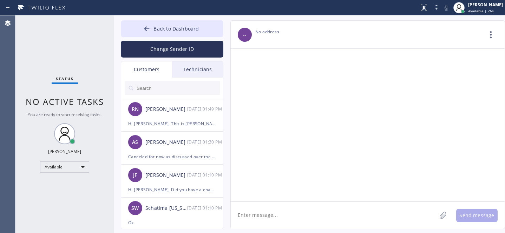
click at [155, 81] on div at bounding box center [172, 88] width 103 height 21
click at [159, 87] on input "text" at bounding box center [178, 88] width 84 height 14
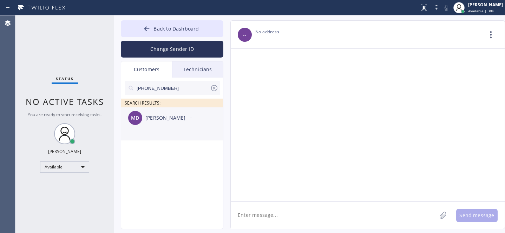
click at [153, 124] on div "MD [PERSON_NAME] --:--" at bounding box center [172, 117] width 103 height 21
click at [293, 212] on textarea at bounding box center [334, 215] width 206 height 27
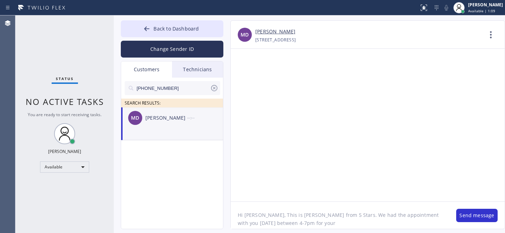
paste textarea "Brown"
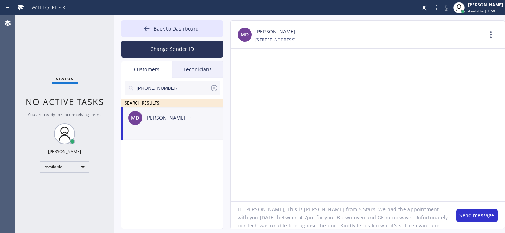
scroll to position [14, 0]
type textarea "Hi [PERSON_NAME], This is [PERSON_NAME] from 5 Stars. We had the appointment wi…"
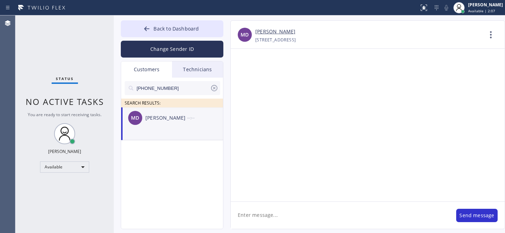
scroll to position [0, 0]
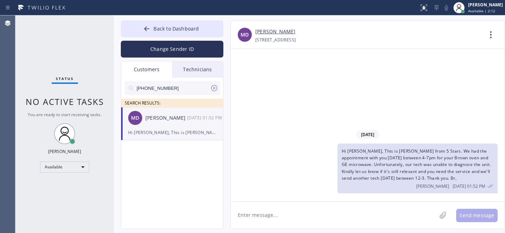
click at [213, 89] on icon at bounding box center [214, 88] width 8 height 8
click at [168, 28] on span "Back to Dashboard" at bounding box center [175, 28] width 45 height 7
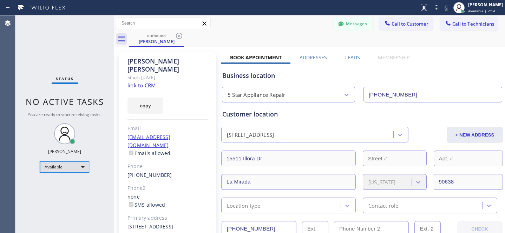
click at [64, 165] on div "Available" at bounding box center [64, 167] width 49 height 11
click at [178, 35] on icon at bounding box center [179, 36] width 8 height 8
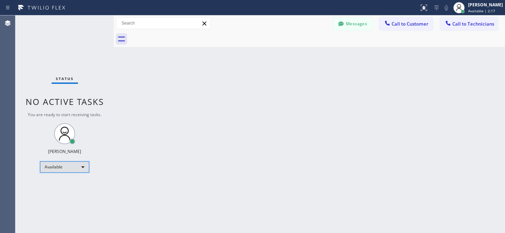
click at [79, 166] on div "Available" at bounding box center [64, 167] width 49 height 11
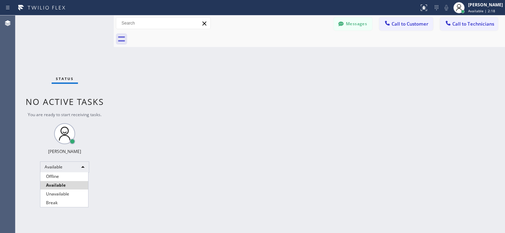
drag, startPoint x: 58, startPoint y: 178, endPoint x: 70, endPoint y: 170, distance: 14.4
click at [58, 178] on li "Offline" at bounding box center [64, 176] width 48 height 8
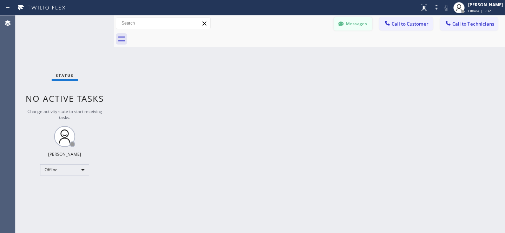
click at [354, 24] on button "Messages" at bounding box center [353, 23] width 39 height 13
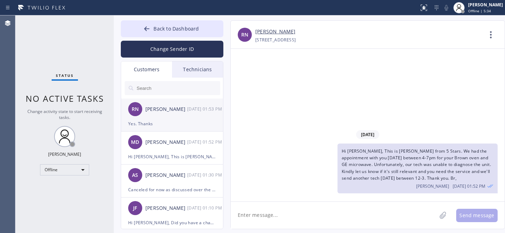
click at [178, 119] on div "RN [PERSON_NAME] [DATE] 01:53 PM" at bounding box center [172, 109] width 103 height 21
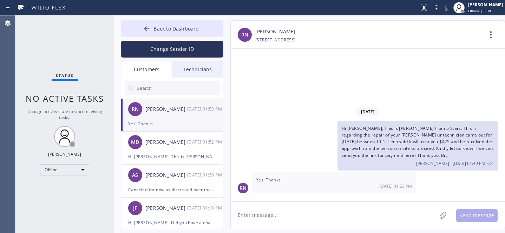
click at [277, 32] on link "[PERSON_NAME]" at bounding box center [275, 32] width 40 height 8
click at [167, 29] on span "Back to Dashboard" at bounding box center [175, 28] width 45 height 7
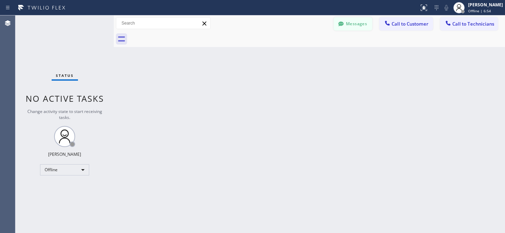
click at [352, 24] on button "Messages" at bounding box center [353, 23] width 39 height 13
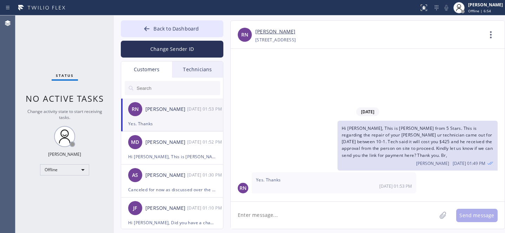
click at [156, 86] on input "text" at bounding box center [178, 88] width 84 height 14
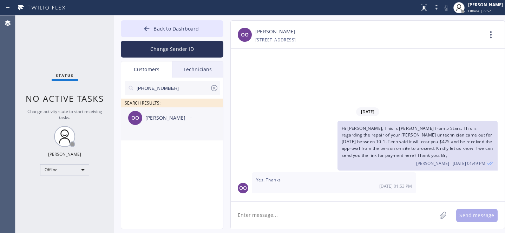
click at [167, 124] on div "OO [PERSON_NAME] --:--" at bounding box center [172, 117] width 103 height 21
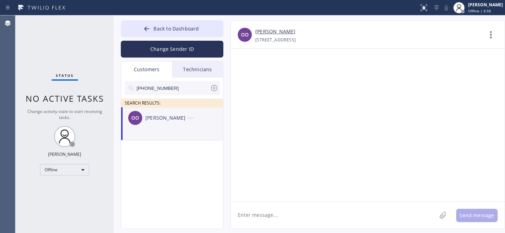
drag, startPoint x: 285, startPoint y: 213, endPoint x: 295, endPoint y: 203, distance: 13.7
click at [285, 213] on textarea at bounding box center [334, 215] width 206 height 27
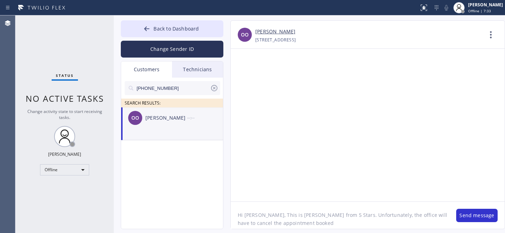
click at [314, 220] on textarea "Hi [PERSON_NAME], This is [PERSON_NAME] from 5 Stars. Unfortunately, the office…" at bounding box center [340, 215] width 218 height 27
paste textarea "[DATE]"
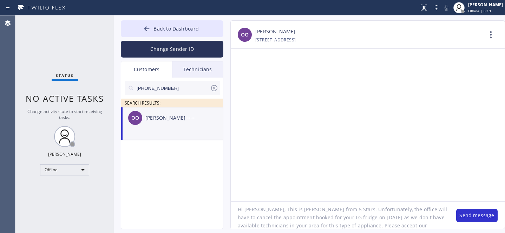
scroll to position [14, 0]
type textarea "Hi [PERSON_NAME], This is [PERSON_NAME] from 5 Stars. Unfortunately, the office…"
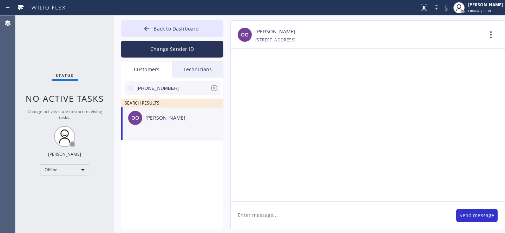
scroll to position [0, 0]
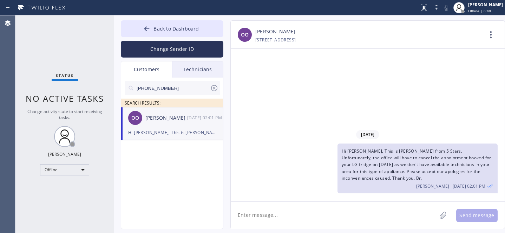
click at [213, 87] on icon at bounding box center [214, 88] width 6 height 6
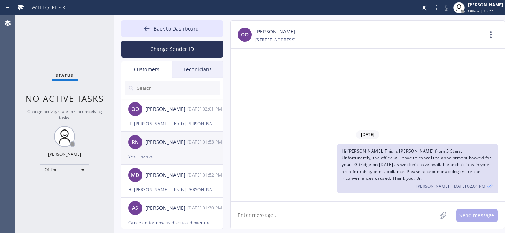
click at [166, 156] on div "Yes. Thanks" at bounding box center [172, 157] width 88 height 8
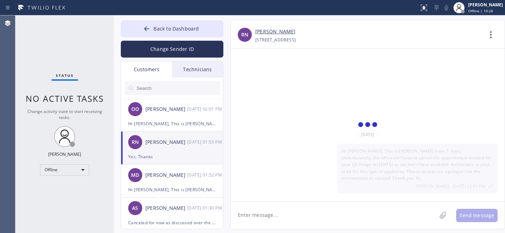
click at [287, 221] on textarea at bounding box center [334, 215] width 206 height 27
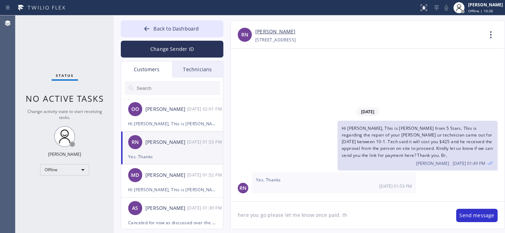
type textarea "here you go please let me know once paid. thx"
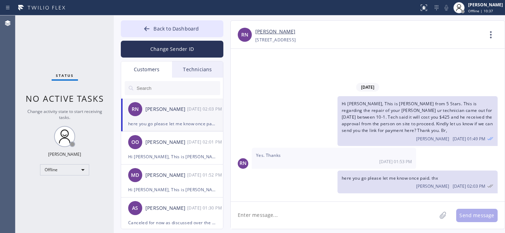
paste textarea "[URL][DOMAIN_NAME]"
type textarea "[URL][DOMAIN_NAME]"
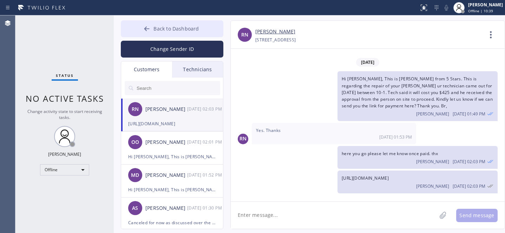
click at [174, 35] on button "Back to Dashboard" at bounding box center [172, 28] width 103 height 17
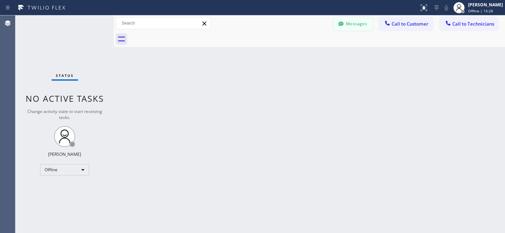
click at [343, 26] on icon at bounding box center [340, 23] width 7 height 7
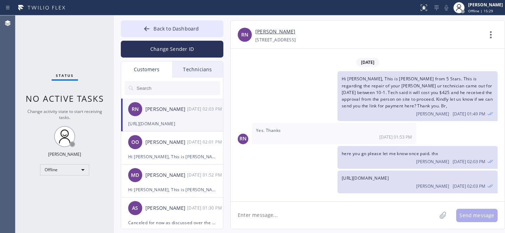
click at [163, 122] on div "[URL][DOMAIN_NAME]" at bounding box center [172, 124] width 88 height 8
click at [175, 154] on div "Hi [PERSON_NAME], This is [PERSON_NAME] from 5 Stars. Unfortunately, the office…" at bounding box center [172, 157] width 88 height 8
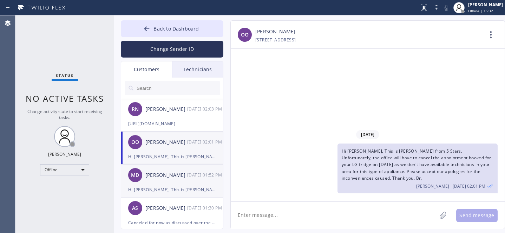
click at [164, 179] on div "[PERSON_NAME]" at bounding box center [166, 175] width 42 height 8
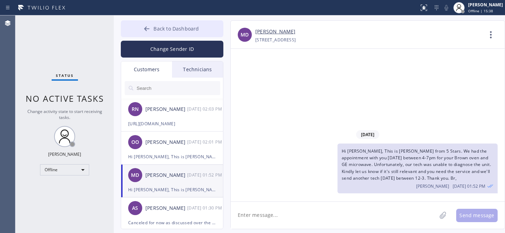
click at [154, 31] on span "Back to Dashboard" at bounding box center [175, 28] width 45 height 7
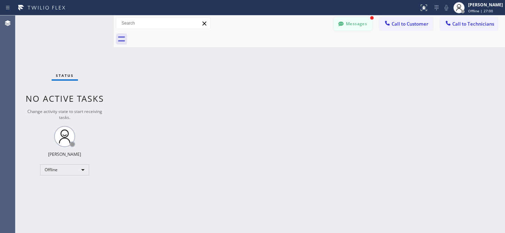
click at [358, 27] on button "Messages" at bounding box center [353, 23] width 39 height 13
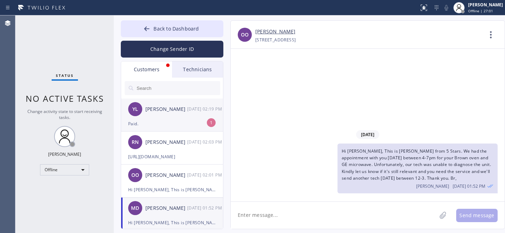
click at [169, 117] on div "YL [PERSON_NAME] [DATE] 02:19 PM" at bounding box center [172, 109] width 103 height 21
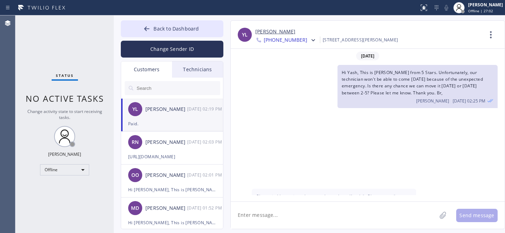
scroll to position [164, 0]
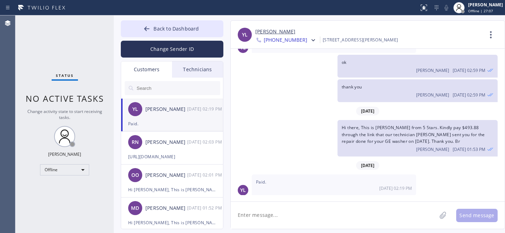
click at [263, 31] on link "[PERSON_NAME]" at bounding box center [275, 32] width 40 height 8
click at [158, 27] on span "Back to Dashboard" at bounding box center [175, 28] width 45 height 7
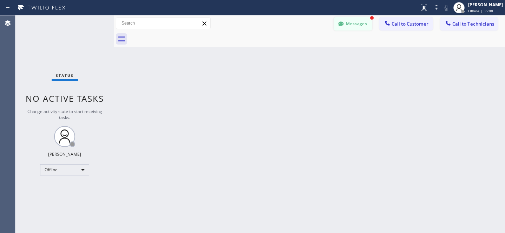
click at [343, 21] on icon at bounding box center [340, 23] width 7 height 7
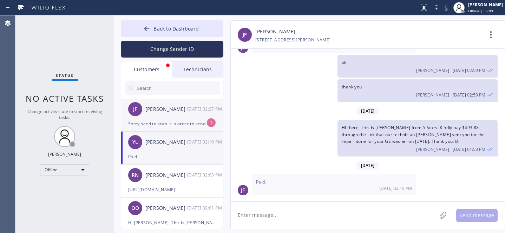
click at [166, 119] on div "[PERSON_NAME] [PERSON_NAME] [DATE] 02:27 PM" at bounding box center [172, 109] width 103 height 21
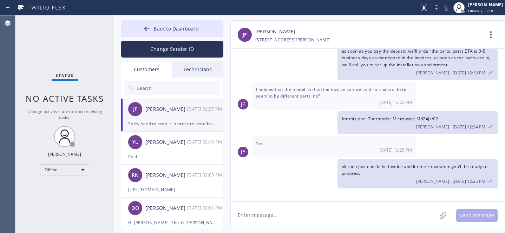
scroll to position [473, 0]
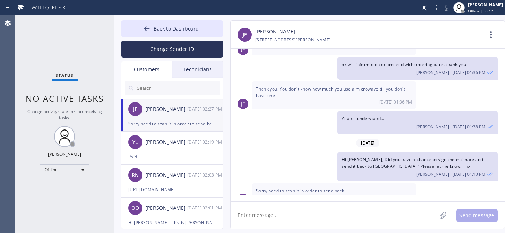
click at [291, 210] on textarea at bounding box center [334, 215] width 206 height 27
type textarea "ok thank you"
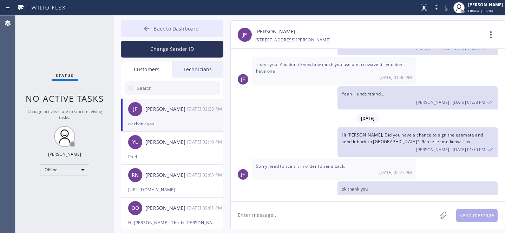
click at [169, 28] on span "Back to Dashboard" at bounding box center [175, 28] width 45 height 7
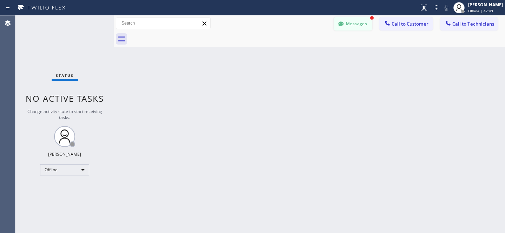
click at [356, 25] on button "Messages" at bounding box center [353, 23] width 39 height 13
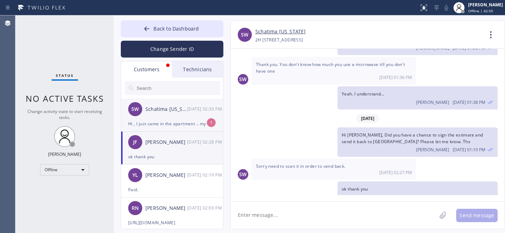
click at [169, 117] on div "SW Schatima [US_STATE] [DATE] 02:33 PM" at bounding box center [172, 109] width 103 height 21
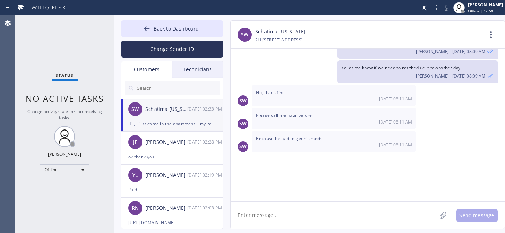
scroll to position [1745, 0]
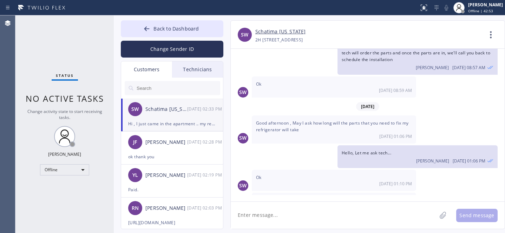
click at [341, 213] on textarea at bounding box center [334, 215] width 206 height 27
type textarea "I'm still waiting for tech's updates"
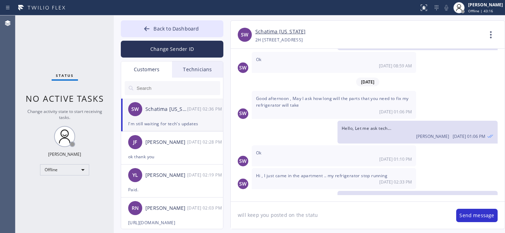
type textarea "will keep you posted on the status"
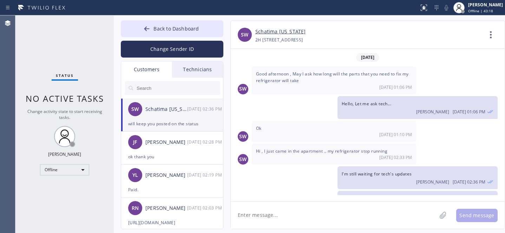
click at [346, 148] on span "Hi , I just came in the apartment .. my refrigerator stop running" at bounding box center [321, 151] width 131 height 6
drag, startPoint x: 165, startPoint y: 30, endPoint x: 272, endPoint y: 1, distance: 110.9
click at [166, 30] on span "Back to Dashboard" at bounding box center [175, 28] width 45 height 7
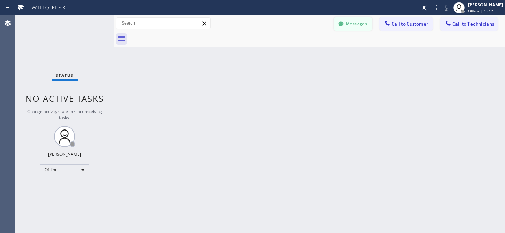
click at [350, 28] on button "Messages" at bounding box center [353, 23] width 39 height 13
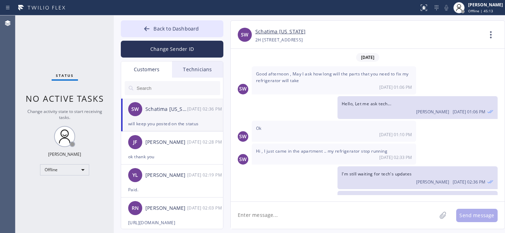
click at [160, 91] on input "text" at bounding box center [178, 88] width 84 height 14
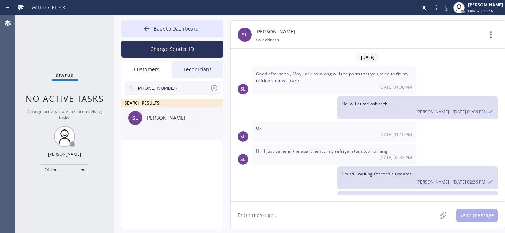
click at [160, 129] on li "SL [PERSON_NAME] --:--" at bounding box center [172, 123] width 103 height 33
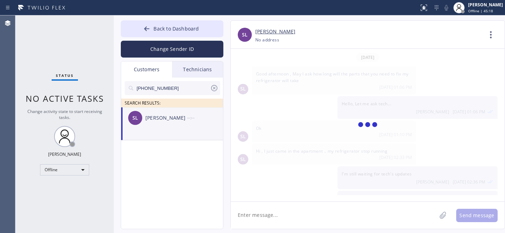
click at [177, 128] on div "SL [PERSON_NAME] --:--" at bounding box center [172, 117] width 103 height 21
drag, startPoint x: 165, startPoint y: 28, endPoint x: 271, endPoint y: 0, distance: 109.0
click at [165, 28] on span "Back to Dashboard" at bounding box center [175, 28] width 45 height 7
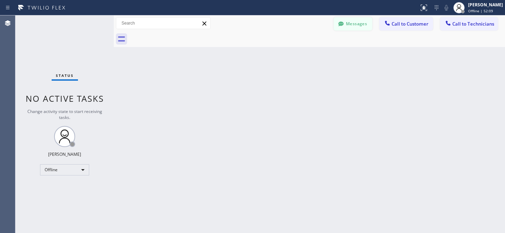
click at [344, 21] on icon at bounding box center [340, 23] width 7 height 7
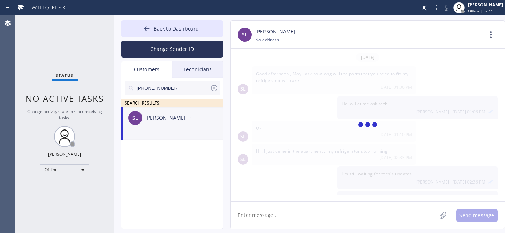
click at [214, 88] on icon at bounding box center [214, 88] width 8 height 8
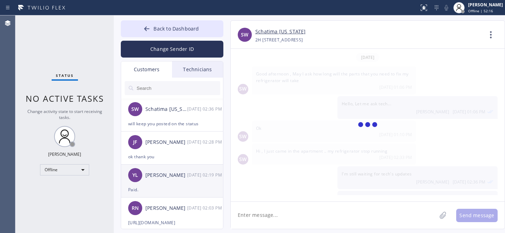
click at [166, 180] on div "YL [PERSON_NAME] [DATE] 02:19 PM" at bounding box center [172, 175] width 103 height 21
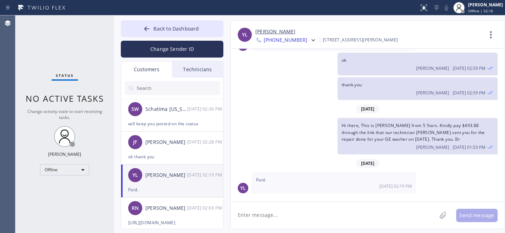
scroll to position [164, 0]
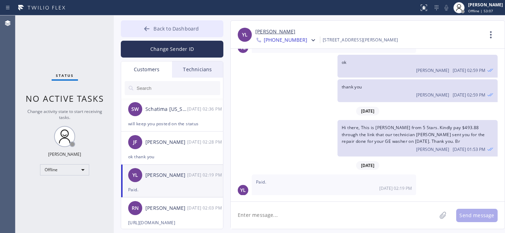
click at [158, 31] on span "Back to Dashboard" at bounding box center [175, 28] width 45 height 7
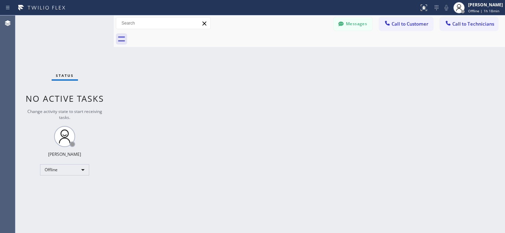
drag, startPoint x: 357, startPoint y: 23, endPoint x: 158, endPoint y: 89, distance: 210.1
click at [357, 23] on button "Messages" at bounding box center [353, 23] width 39 height 13
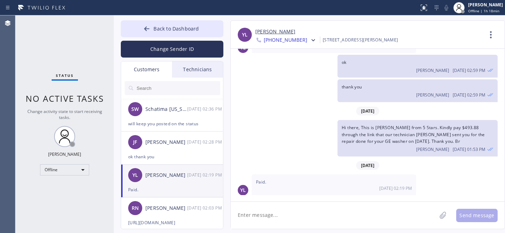
click at [158, 89] on input "text" at bounding box center [178, 88] width 84 height 14
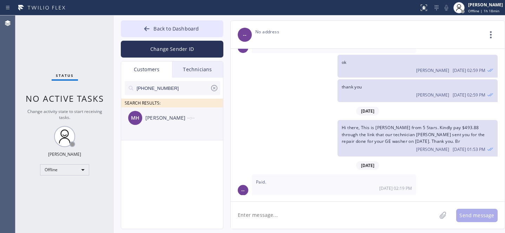
click at [158, 125] on div "MH [PERSON_NAME] --:--" at bounding box center [172, 117] width 103 height 21
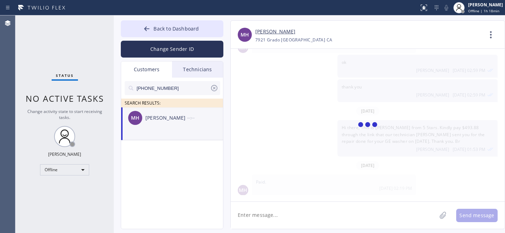
scroll to position [0, 0]
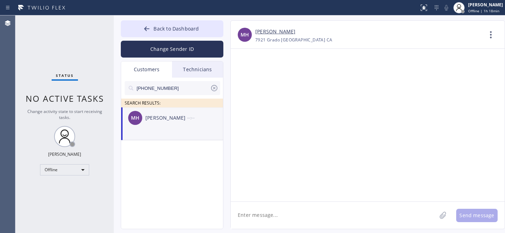
drag, startPoint x: 270, startPoint y: 208, endPoint x: 270, endPoint y: 197, distance: 10.5
click at [270, 208] on textarea at bounding box center [334, 215] width 206 height 27
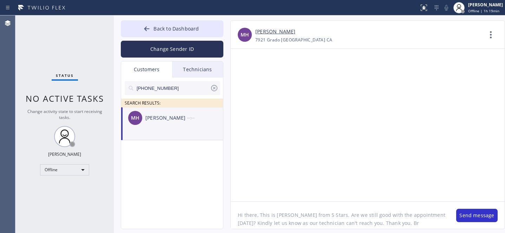
type textarea "Hi there, This is [PERSON_NAME] from 5 Stars. Are we still good with the appoin…"
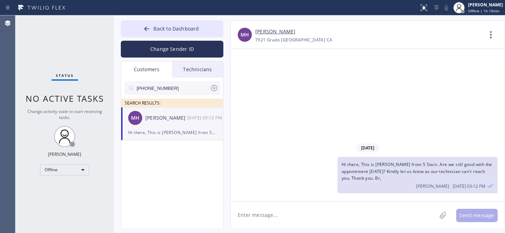
drag, startPoint x: 310, startPoint y: 214, endPoint x: 317, endPoint y: 211, distance: 6.9
click at [311, 214] on textarea at bounding box center [334, 215] width 206 height 27
type textarea "His ETA is 12 min."
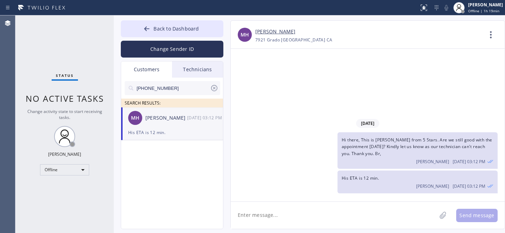
click at [216, 88] on icon at bounding box center [214, 88] width 8 height 8
click at [165, 28] on span "Back to Dashboard" at bounding box center [175, 28] width 45 height 7
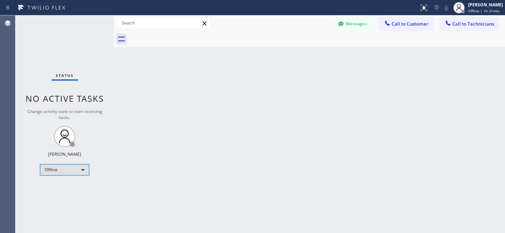
click at [62, 169] on div "Offline" at bounding box center [64, 169] width 49 height 11
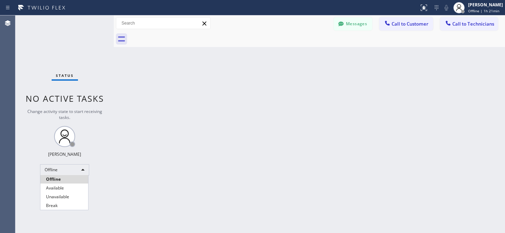
drag, startPoint x: 60, startPoint y: 191, endPoint x: 64, endPoint y: 187, distance: 5.3
click at [61, 191] on li "Available" at bounding box center [64, 188] width 48 height 8
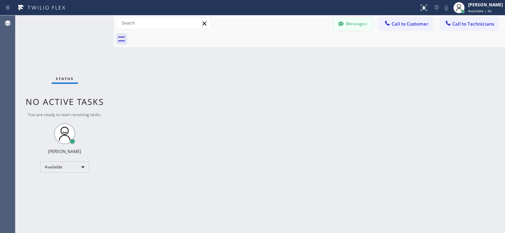
click at [356, 25] on button "Messages" at bounding box center [353, 23] width 39 height 13
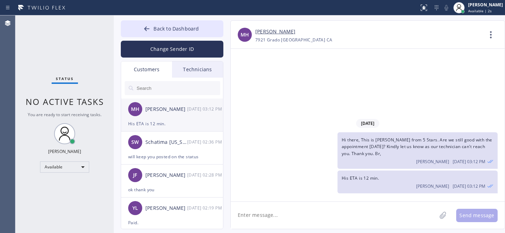
click at [166, 120] on div "His ETA is 12 min." at bounding box center [172, 124] width 88 height 8
click at [269, 28] on link "[PERSON_NAME]" at bounding box center [275, 32] width 40 height 8
click at [147, 30] on icon at bounding box center [146, 28] width 7 height 7
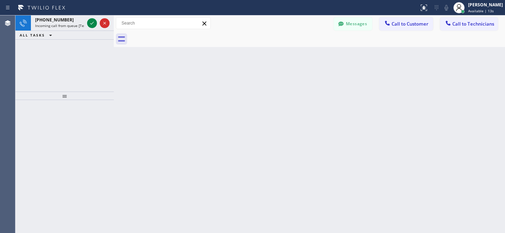
drag, startPoint x: 409, startPoint y: 22, endPoint x: 356, endPoint y: 50, distance: 59.8
click at [409, 22] on span "Call to Customer" at bounding box center [410, 24] width 37 height 6
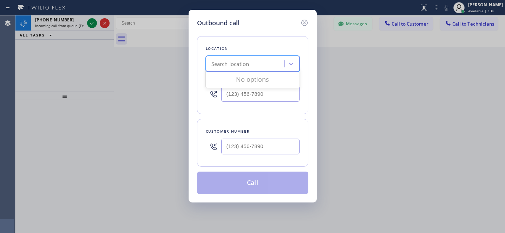
click at [267, 66] on div "Search location" at bounding box center [246, 64] width 77 height 12
paste input "Encinitas Appliance Expert"
type input "Encinitas Appliance Expert"
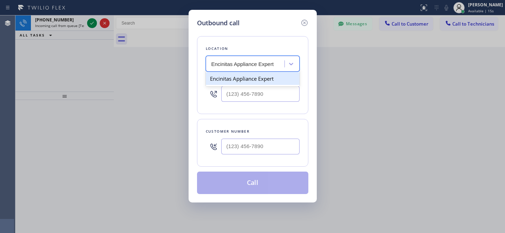
click at [241, 80] on div "Encinitas Appliance Expert" at bounding box center [253, 78] width 94 height 13
type input "[PHONE_NUMBER]"
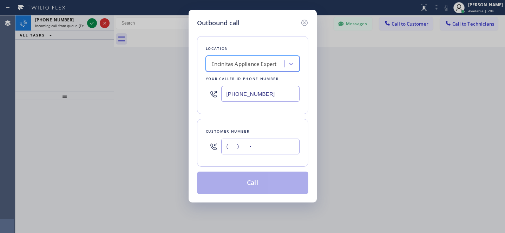
click at [283, 148] on input "(___) ___-____" at bounding box center [260, 147] width 78 height 16
paste input "760) 415-5034"
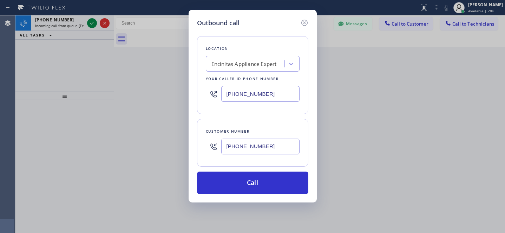
type input "[PHONE_NUMBER]"
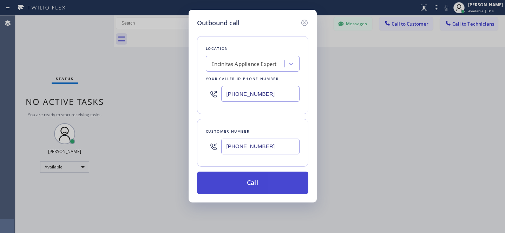
click at [260, 185] on button "Call" at bounding box center [252, 183] width 111 height 22
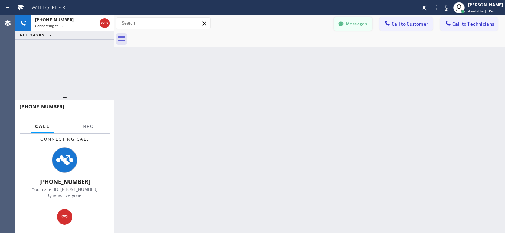
click at [354, 21] on button "Messages" at bounding box center [353, 23] width 39 height 13
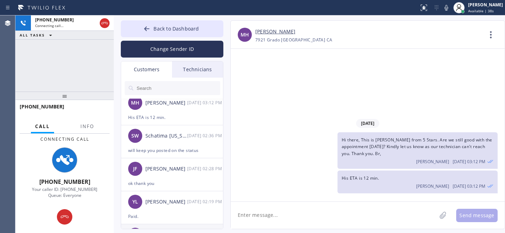
scroll to position [38, 0]
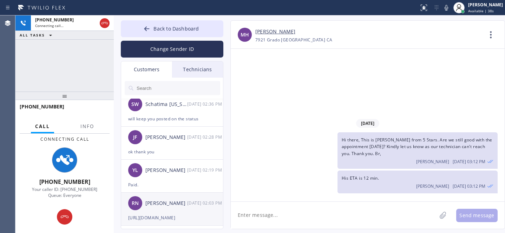
click at [166, 202] on div "[PERSON_NAME]" at bounding box center [166, 203] width 42 height 8
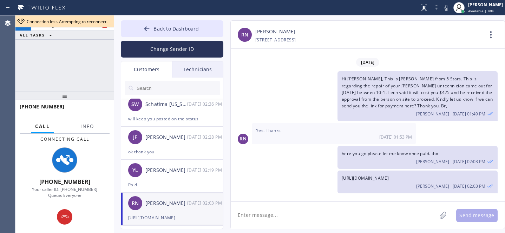
click at [294, 212] on textarea at bounding box center [334, 215] width 206 height 27
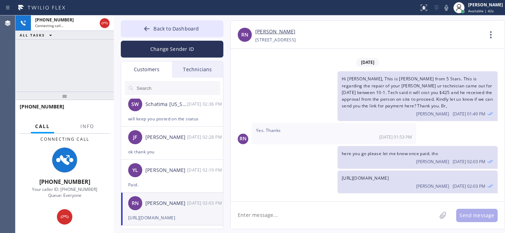
type input "[PHONE_NUMBER]"
type textarea "any updates on payment?"
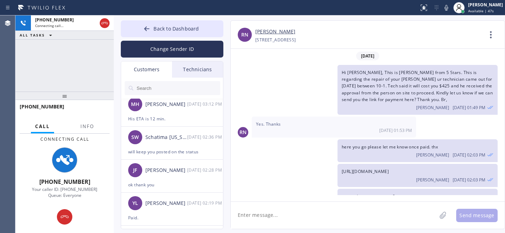
scroll to position [17, 0]
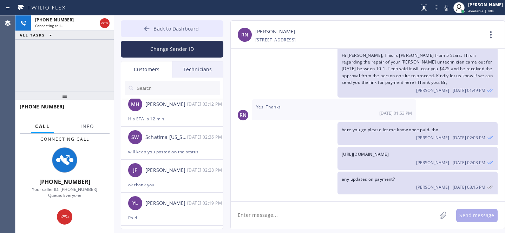
click at [162, 31] on span "Back to Dashboard" at bounding box center [175, 28] width 45 height 7
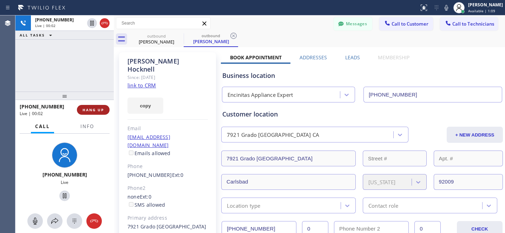
click at [100, 105] on div "[PHONE_NUMBER] Live | 00:02 HANG UP" at bounding box center [65, 110] width 90 height 18
click at [96, 112] on span "HANG UP" at bounding box center [93, 109] width 21 height 5
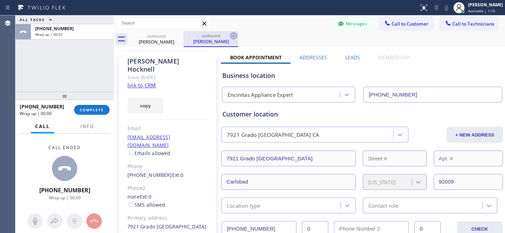
click at [235, 36] on icon at bounding box center [233, 36] width 8 height 8
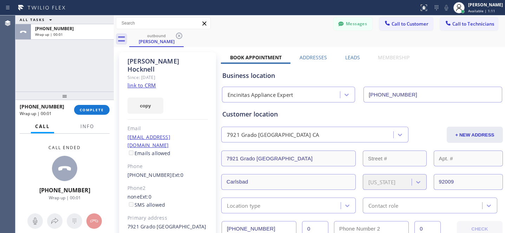
click at [183, 38] on icon at bounding box center [179, 36] width 8 height 8
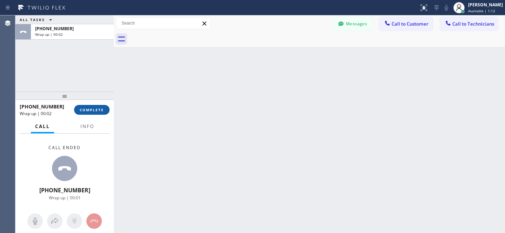
click at [94, 106] on button "COMPLETE" at bounding box center [91, 110] width 35 height 10
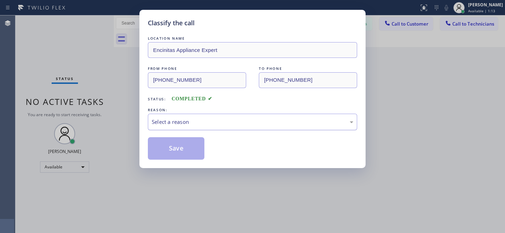
click at [183, 120] on div "Select a reason" at bounding box center [253, 122] width 202 height 8
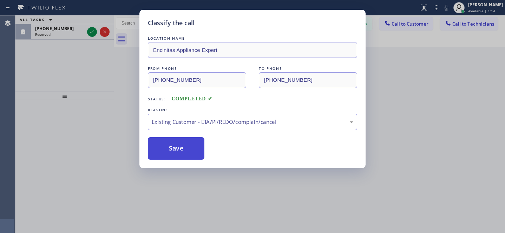
drag, startPoint x: 197, startPoint y: 160, endPoint x: 176, endPoint y: 148, distance: 23.6
click at [176, 147] on button "Save" at bounding box center [176, 148] width 57 height 22
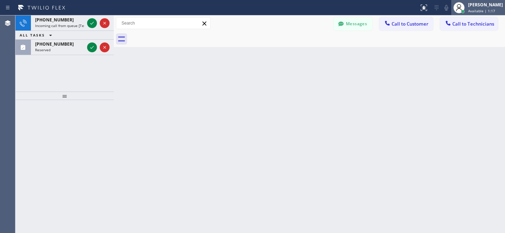
click at [471, 8] on div "[PERSON_NAME] Available | 1:17" at bounding box center [486, 7] width 38 height 12
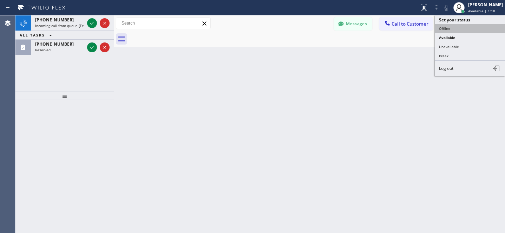
click at [448, 25] on button "Offline" at bounding box center [470, 28] width 70 height 9
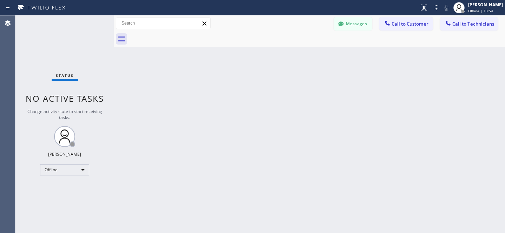
click at [355, 24] on button "Messages" at bounding box center [353, 23] width 39 height 13
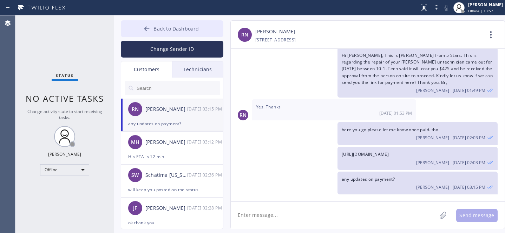
click at [159, 29] on span "Back to Dashboard" at bounding box center [175, 28] width 45 height 7
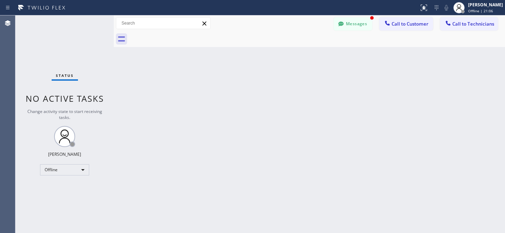
click at [359, 24] on button "Messages" at bounding box center [353, 23] width 39 height 13
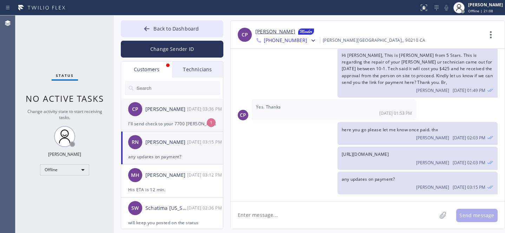
click at [164, 118] on div "[PERSON_NAME] [DATE] 03:36 PM" at bounding box center [172, 109] width 103 height 21
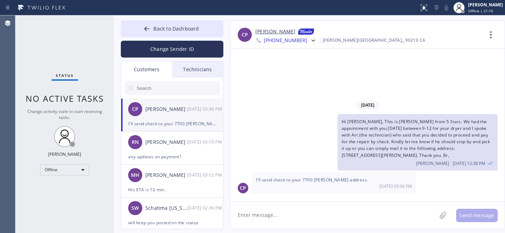
click at [334, 209] on textarea at bounding box center [334, 215] width 206 height 27
type textarea "ok thank you"
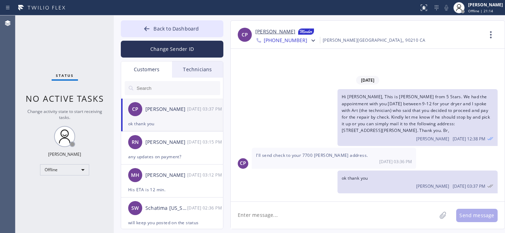
click at [276, 33] on link "[PERSON_NAME]" at bounding box center [275, 32] width 40 height 8
click at [175, 154] on div "any updates on payment?" at bounding box center [172, 157] width 88 height 8
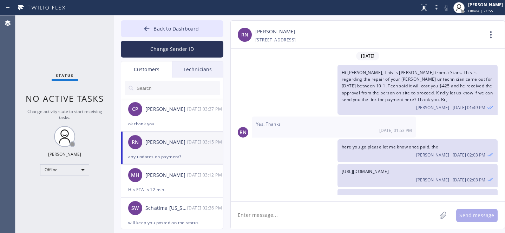
scroll to position [17, 0]
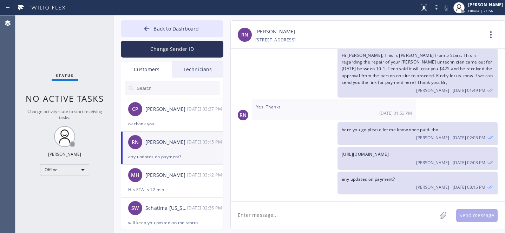
click at [272, 31] on link "[PERSON_NAME]" at bounding box center [275, 32] width 40 height 8
drag, startPoint x: 156, startPoint y: 28, endPoint x: 234, endPoint y: 64, distance: 85.3
click at [156, 28] on span "Back to Dashboard" at bounding box center [175, 28] width 45 height 7
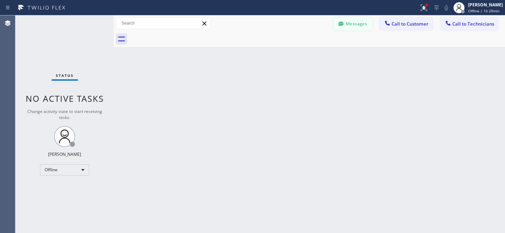
click at [360, 25] on button "Messages" at bounding box center [353, 23] width 39 height 13
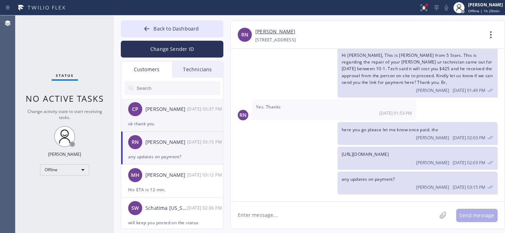
click at [166, 113] on div "[PERSON_NAME] [DATE] 03:37 PM" at bounding box center [172, 109] width 103 height 21
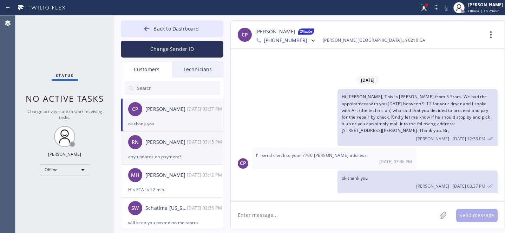
scroll to position [0, 0]
click at [164, 155] on div "any updates on payment?" at bounding box center [172, 157] width 88 height 8
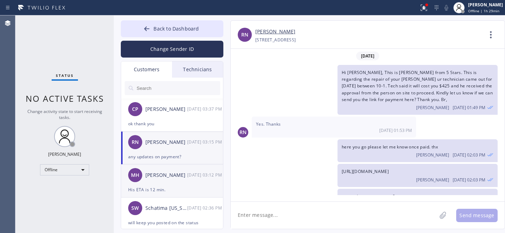
scroll to position [17, 0]
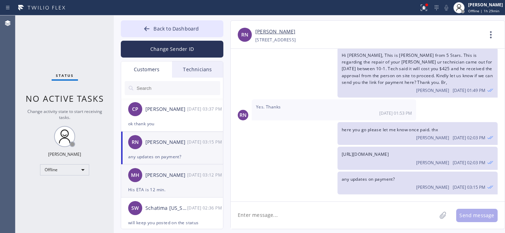
click at [164, 184] on div "MH [PERSON_NAME] [DATE] 03:12 PM" at bounding box center [172, 175] width 103 height 21
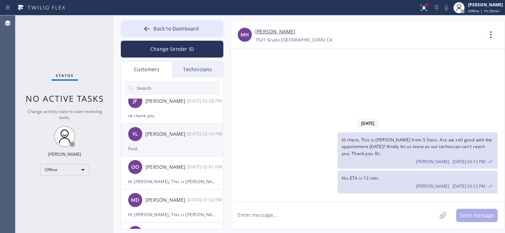
scroll to position [151, 0]
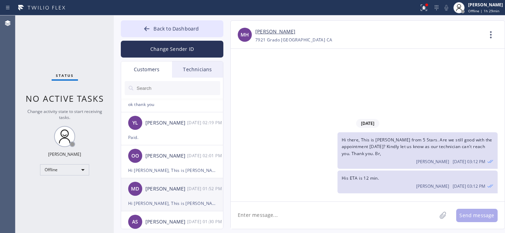
click at [163, 202] on div "Hi [PERSON_NAME], This is [PERSON_NAME] from 5 Stars. We had the appointment wi…" at bounding box center [172, 203] width 88 height 8
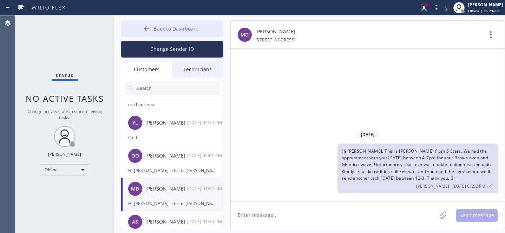
click at [159, 31] on span "Back to Dashboard" at bounding box center [175, 28] width 45 height 7
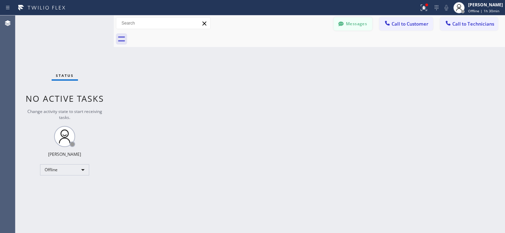
click at [355, 22] on button "Messages" at bounding box center [353, 23] width 39 height 13
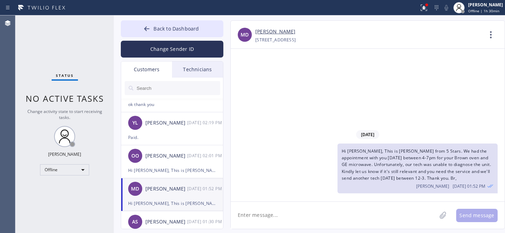
click at [434, 179] on span "Hi [PERSON_NAME], This is [PERSON_NAME] from 5 Stars. We had the appointment wi…" at bounding box center [416, 164] width 149 height 33
drag, startPoint x: 393, startPoint y: 179, endPoint x: 438, endPoint y: 178, distance: 45.7
click at [438, 178] on span "Hi [PERSON_NAME], This is [PERSON_NAME] from 5 Stars. We had the appointment wi…" at bounding box center [416, 164] width 149 height 33
copy span "[DATE] between 12-3"
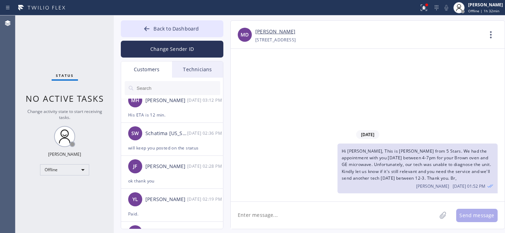
scroll to position [0, 0]
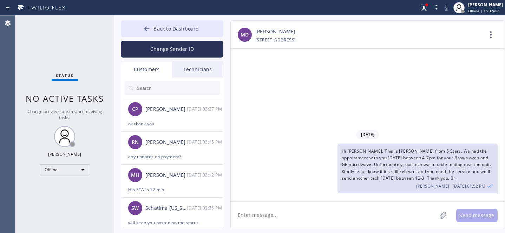
click at [145, 28] on icon at bounding box center [146, 28] width 7 height 7
